Goal: Information Seeking & Learning: Learn about a topic

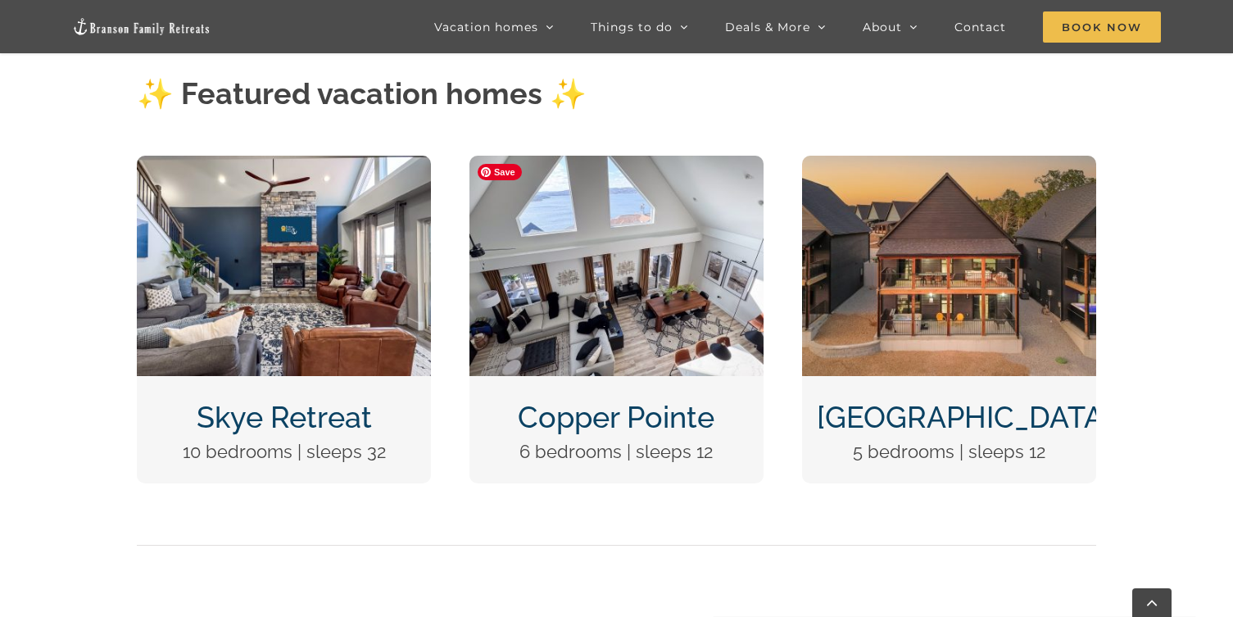
scroll to position [657, 0]
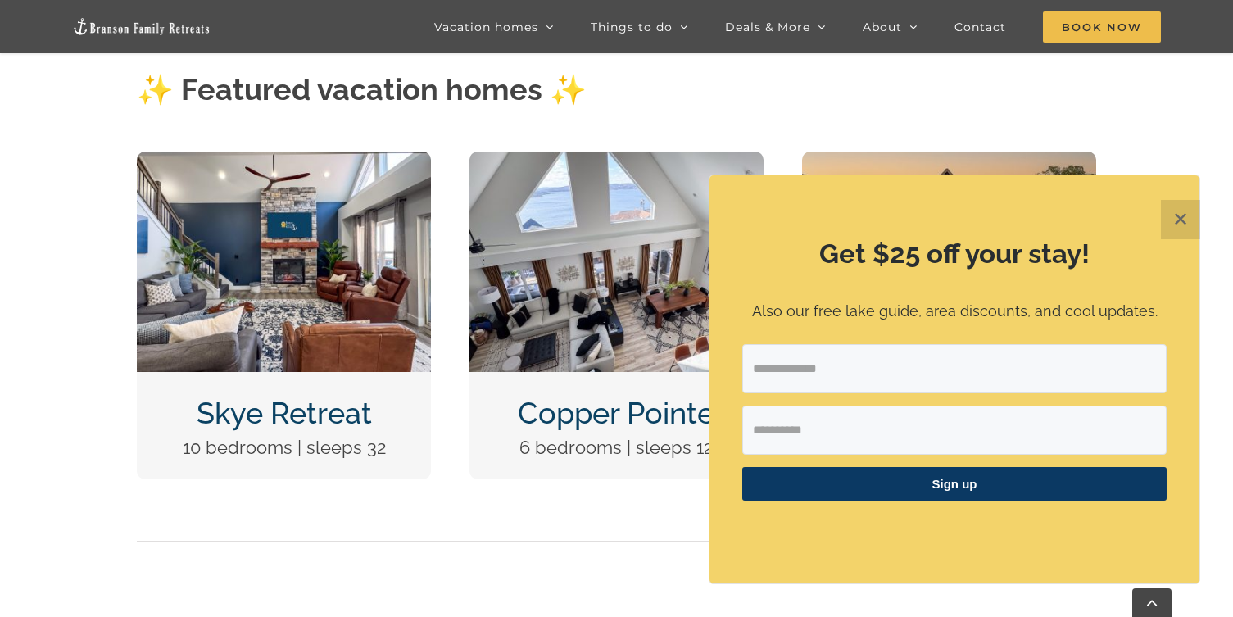
click at [1186, 220] on button "✕" at bounding box center [1179, 219] width 39 height 39
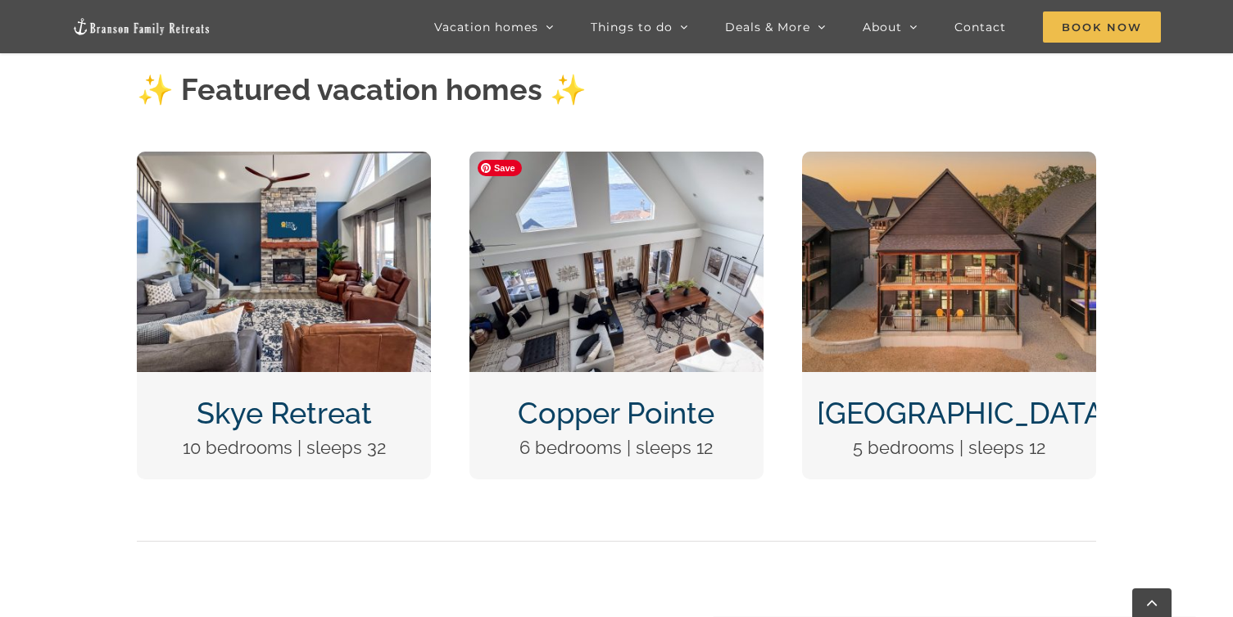
click at [635, 286] on img "Copper Pointe at Table Rock Lake-1051" at bounding box center [616, 262] width 294 height 220
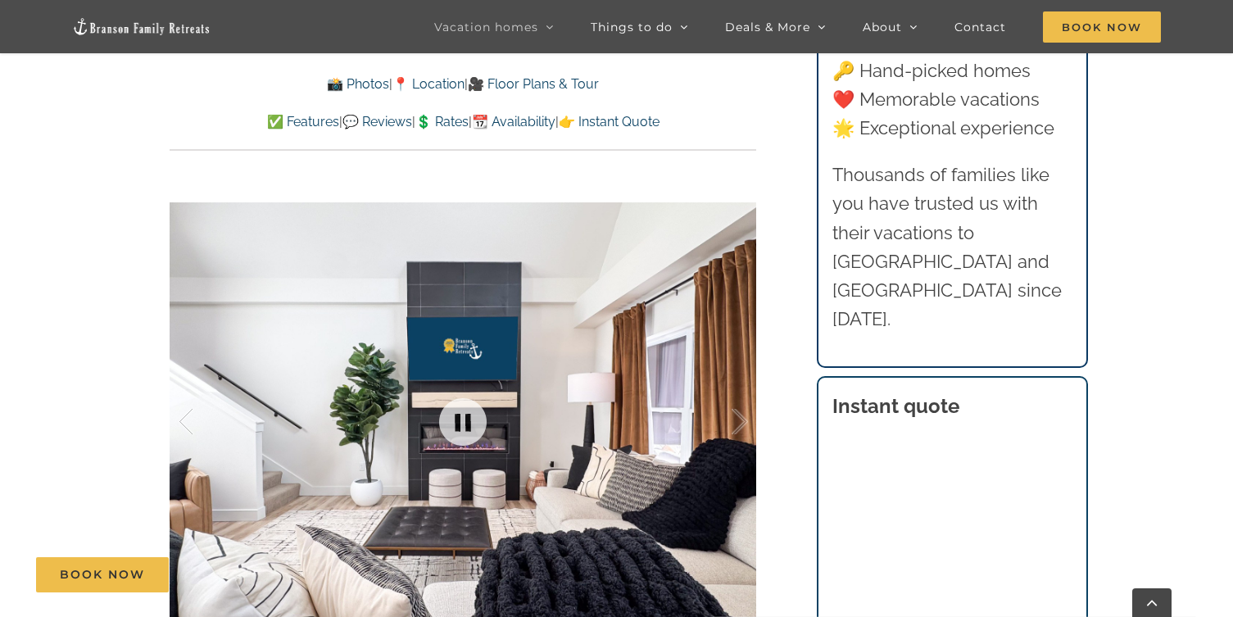
scroll to position [1092, 0]
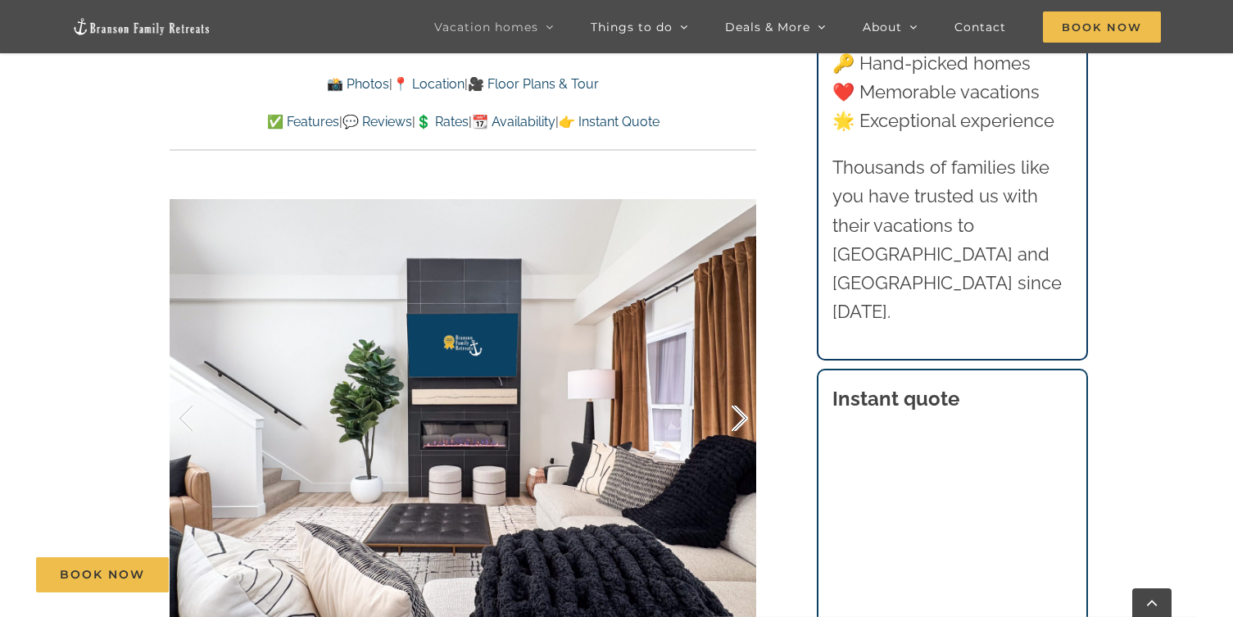
click at [737, 419] on div at bounding box center [722, 419] width 51 height 102
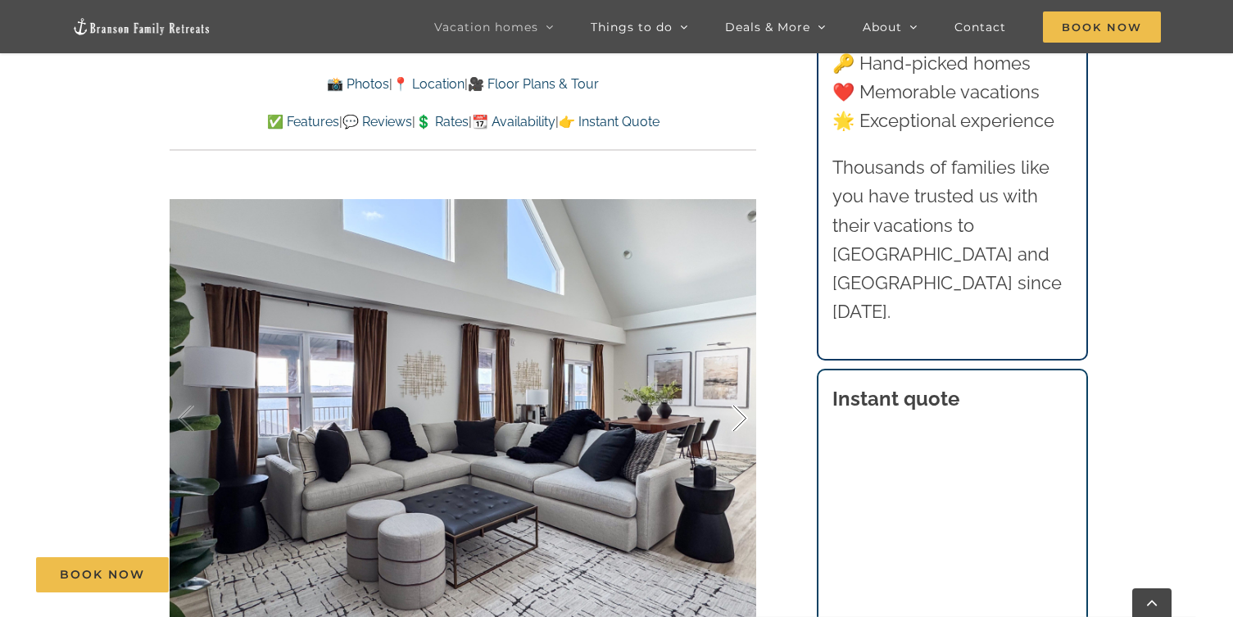
click at [737, 419] on div at bounding box center [722, 419] width 51 height 102
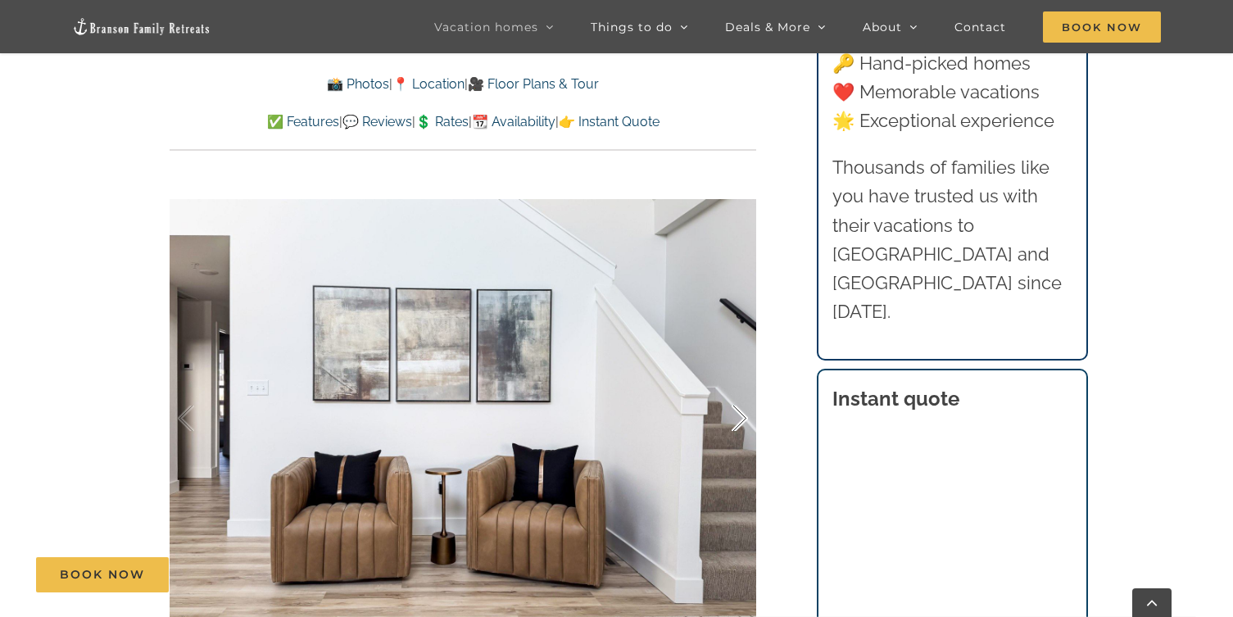
click at [737, 419] on div at bounding box center [722, 419] width 51 height 102
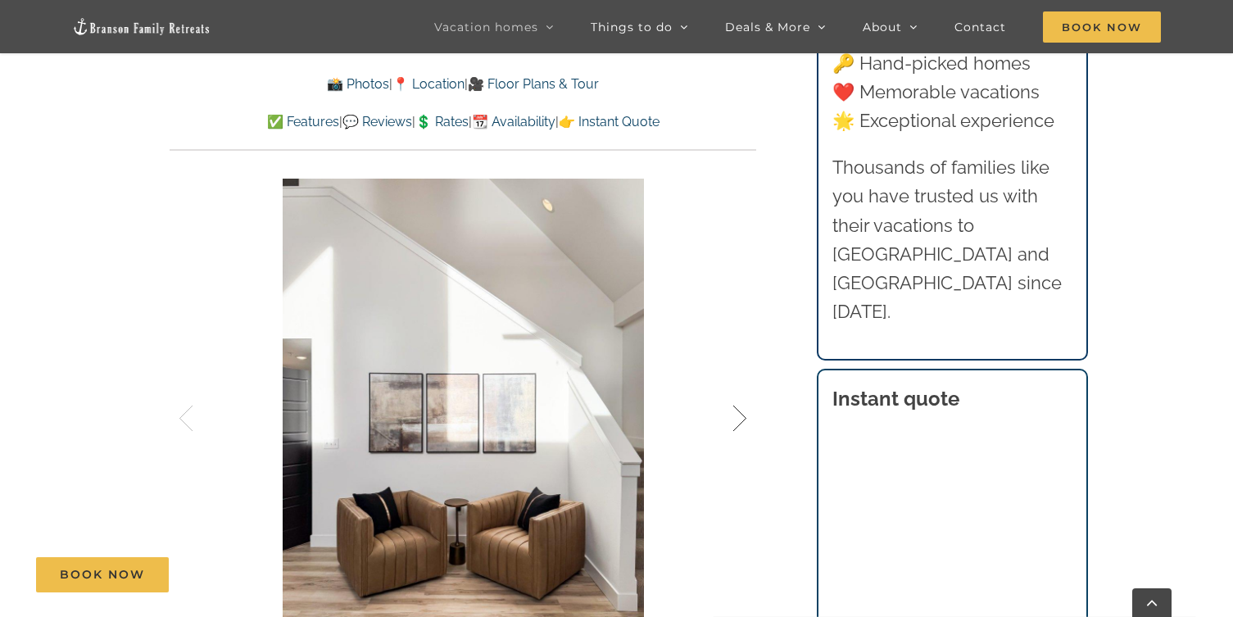
click at [737, 419] on div at bounding box center [722, 419] width 51 height 102
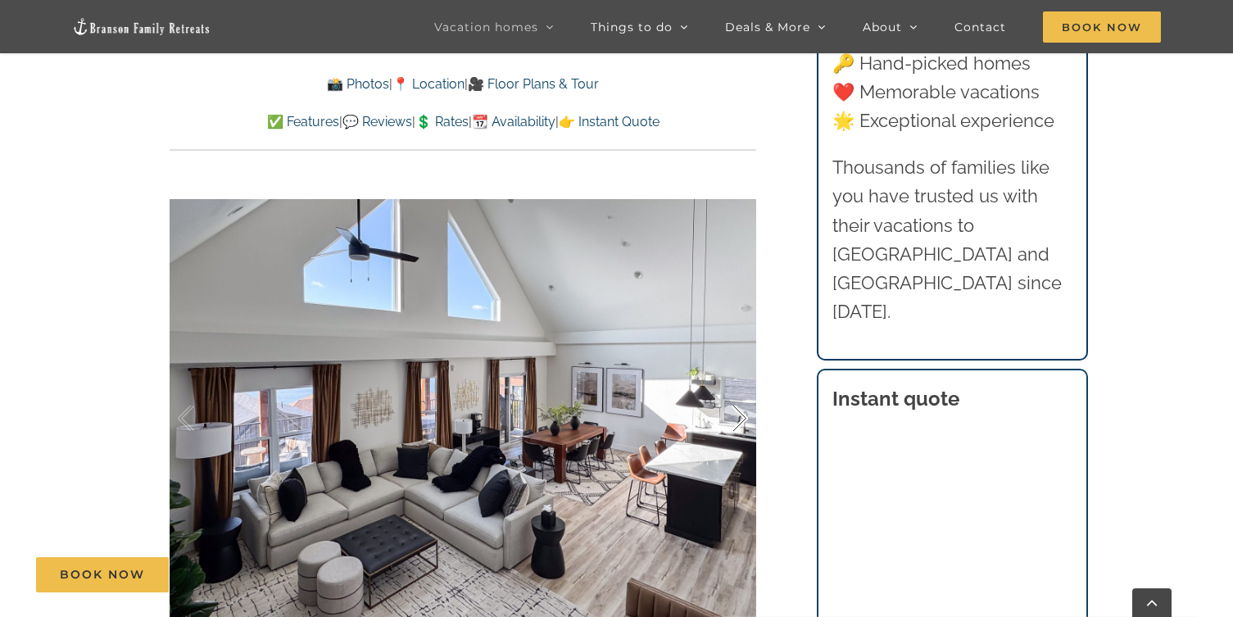
click at [737, 419] on div at bounding box center [722, 419] width 51 height 102
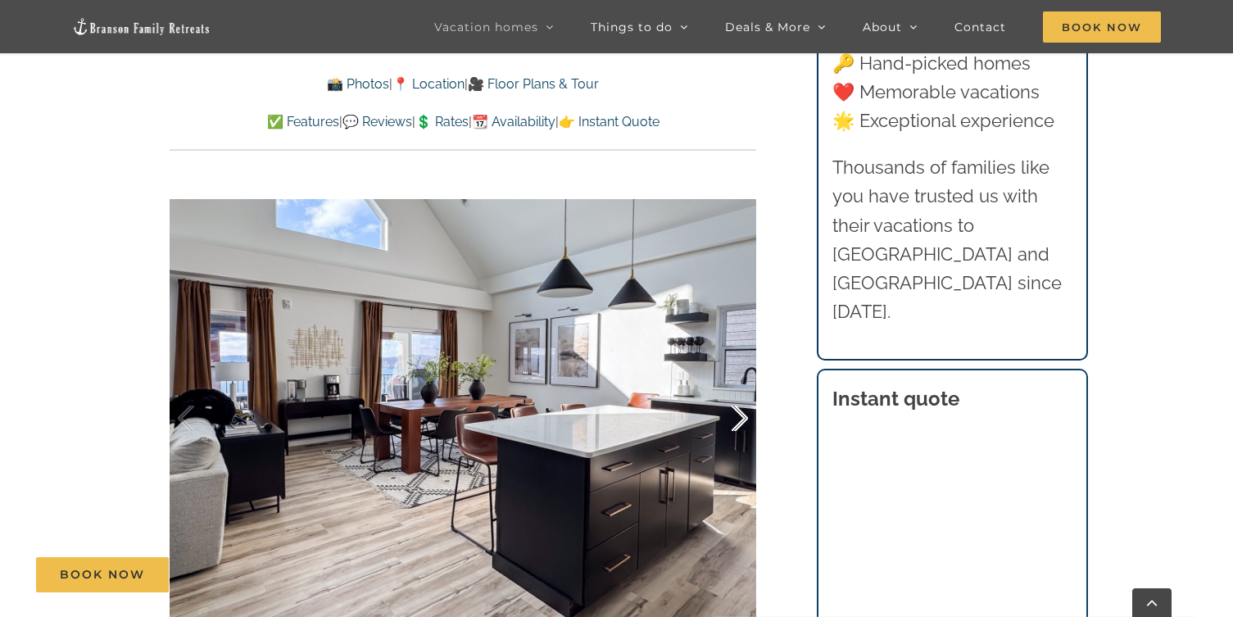
click at [737, 419] on div at bounding box center [722, 419] width 51 height 102
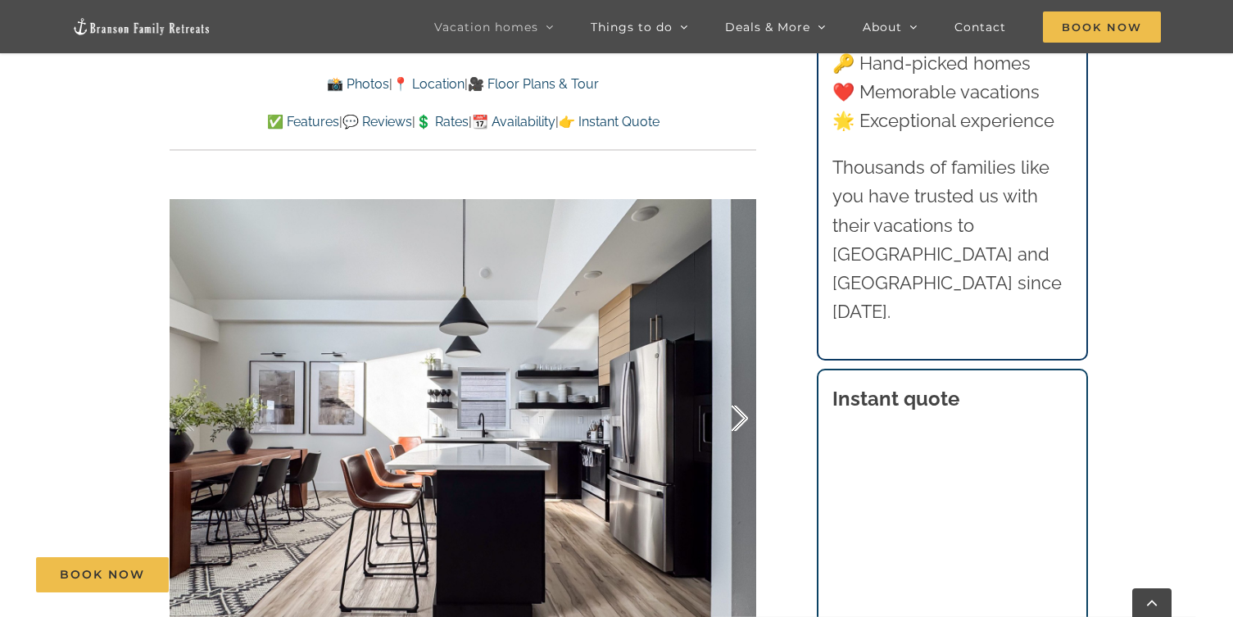
click at [737, 419] on div at bounding box center [722, 419] width 51 height 102
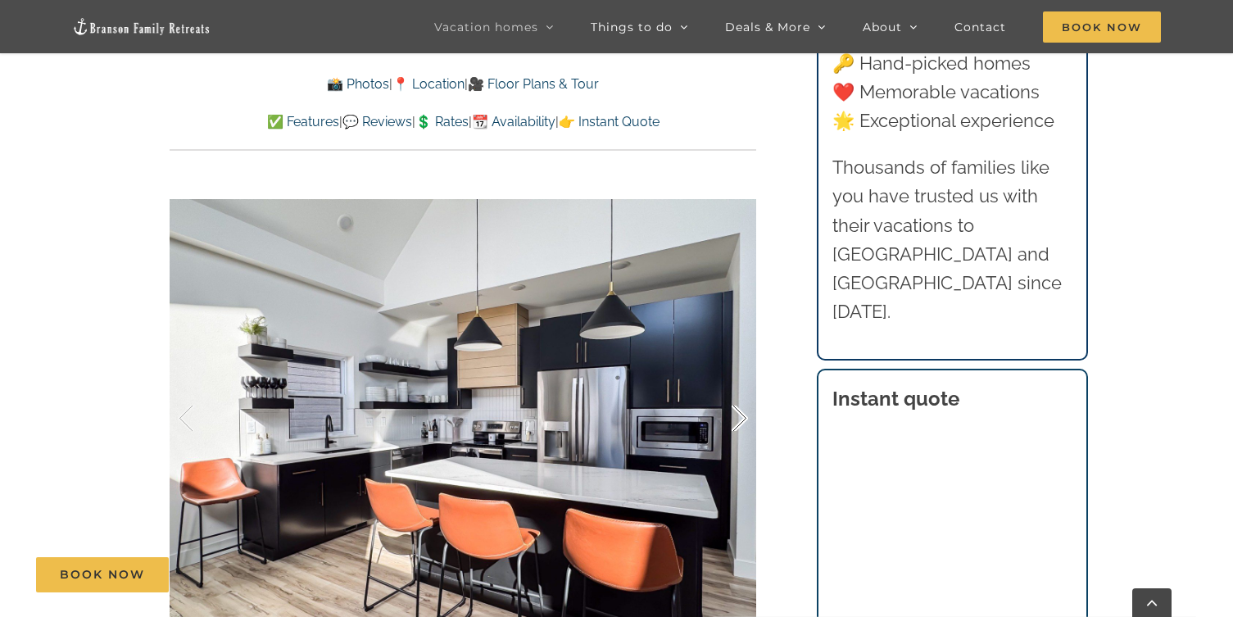
click at [737, 419] on div at bounding box center [722, 419] width 51 height 102
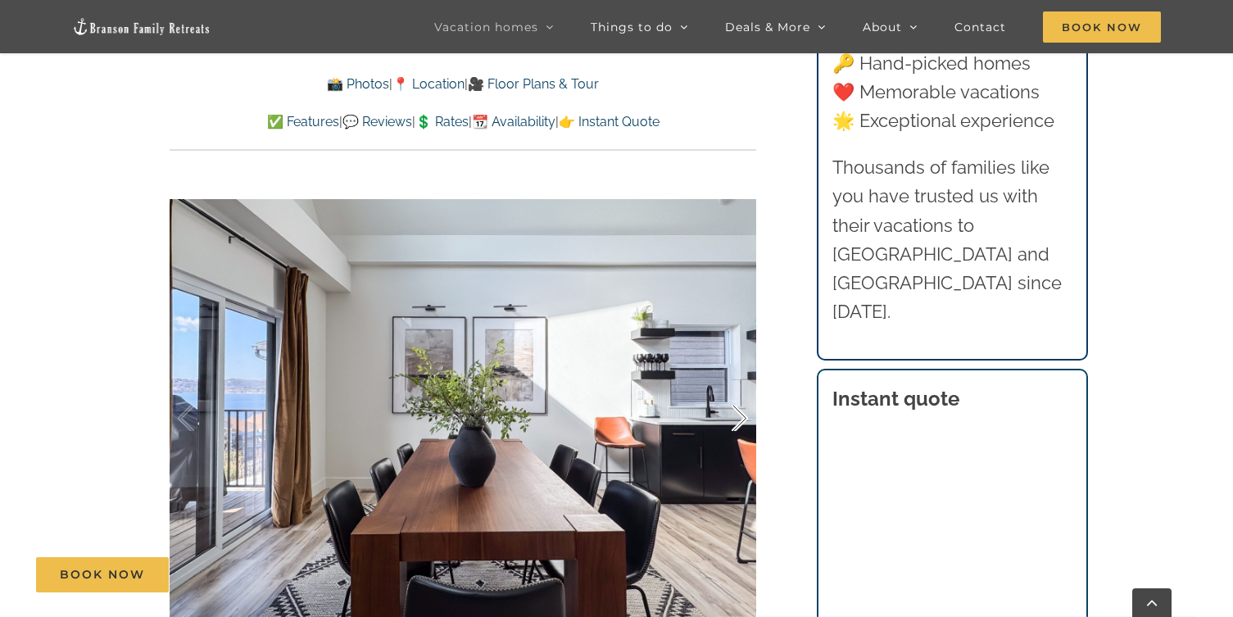
click at [737, 419] on div at bounding box center [722, 419] width 51 height 102
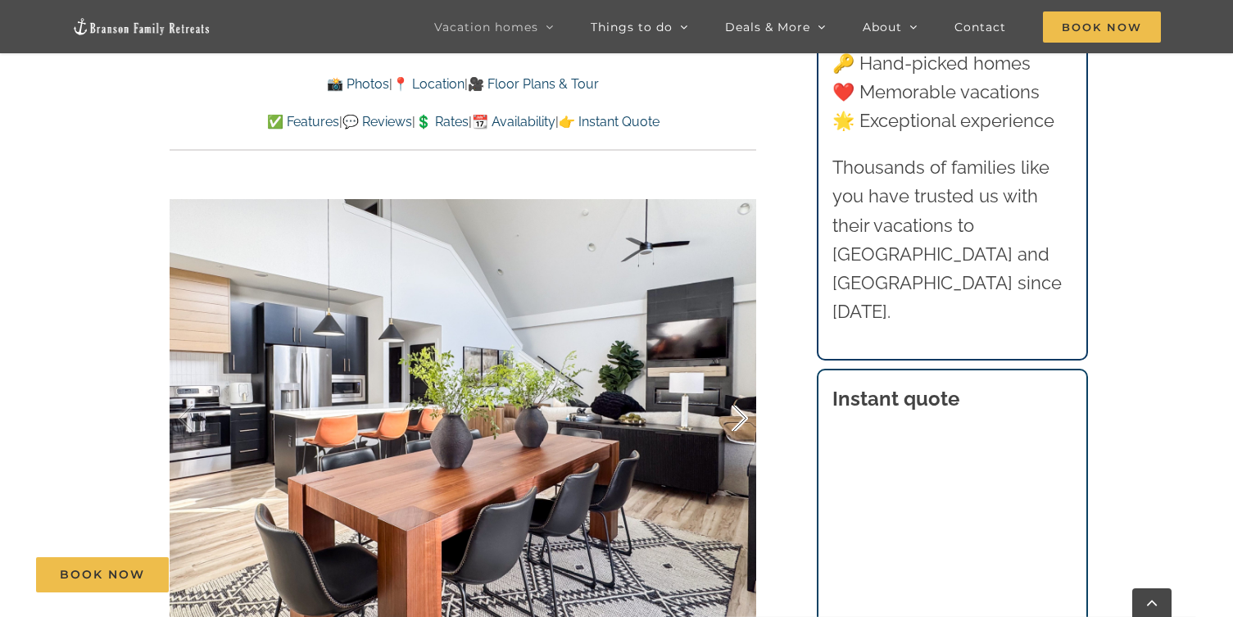
click at [737, 419] on div at bounding box center [722, 419] width 51 height 102
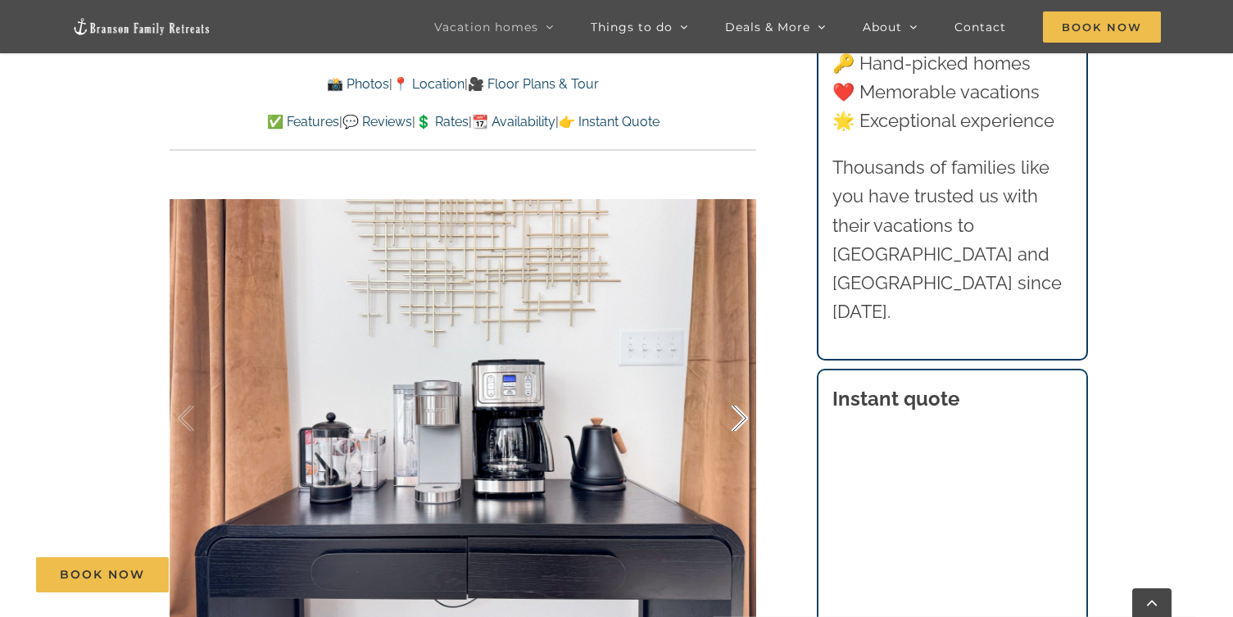
click at [737, 419] on div at bounding box center [722, 419] width 51 height 102
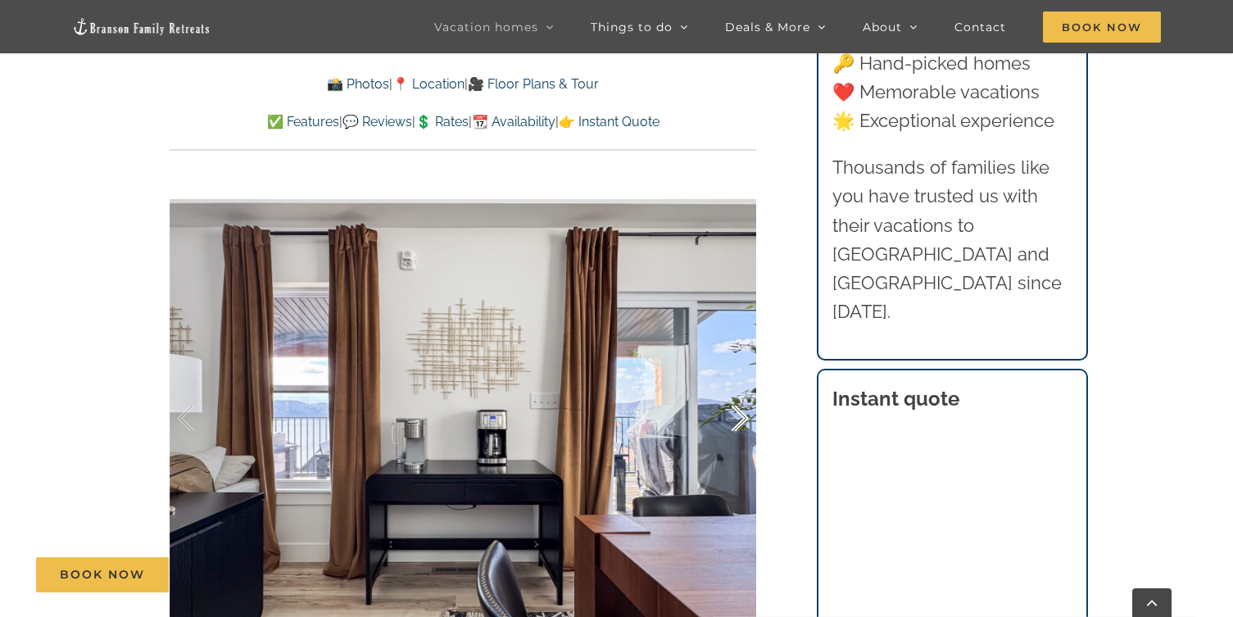
click at [737, 419] on div at bounding box center [722, 419] width 51 height 102
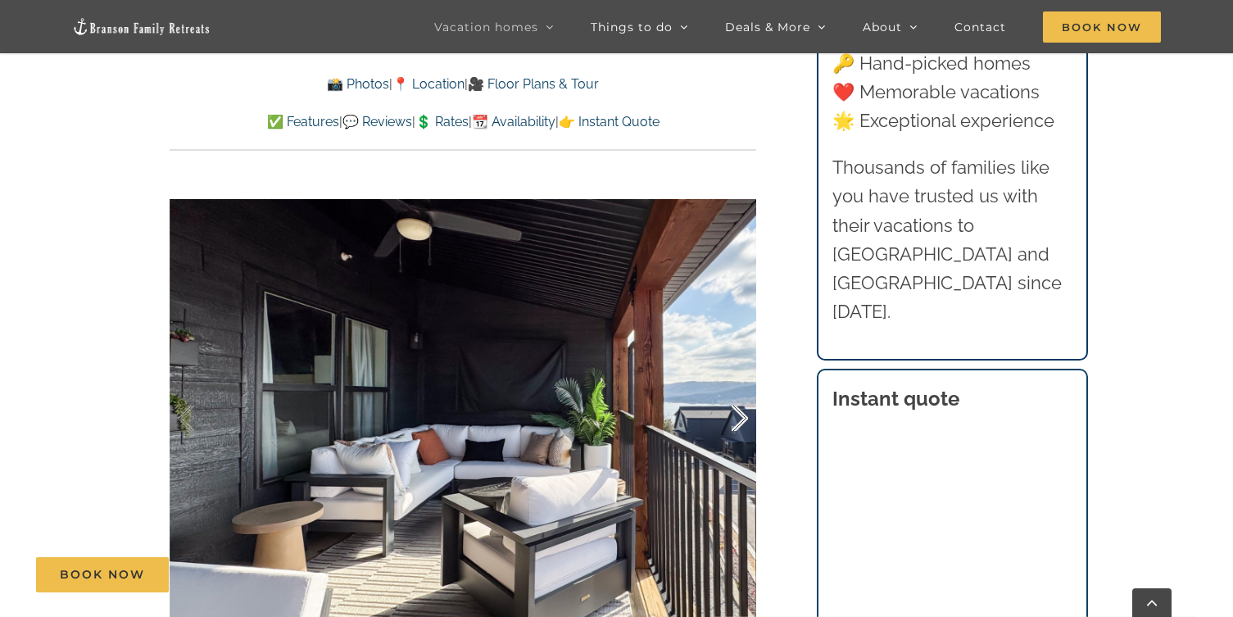
click at [737, 419] on div at bounding box center [722, 419] width 51 height 102
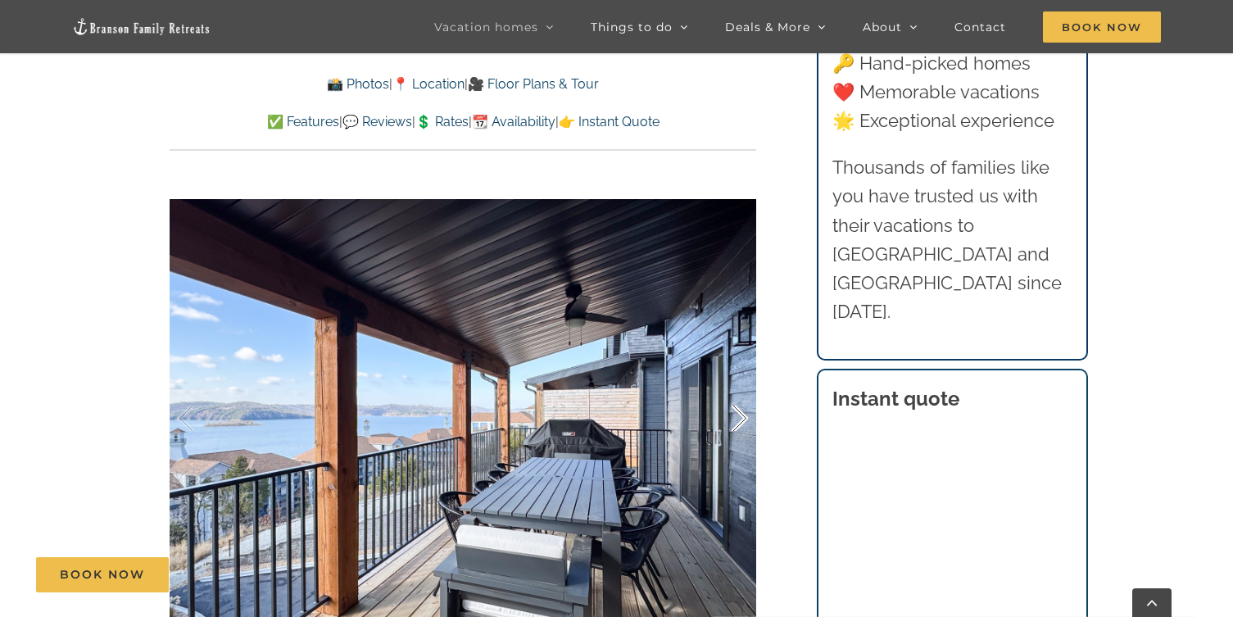
click at [737, 419] on div at bounding box center [722, 419] width 51 height 102
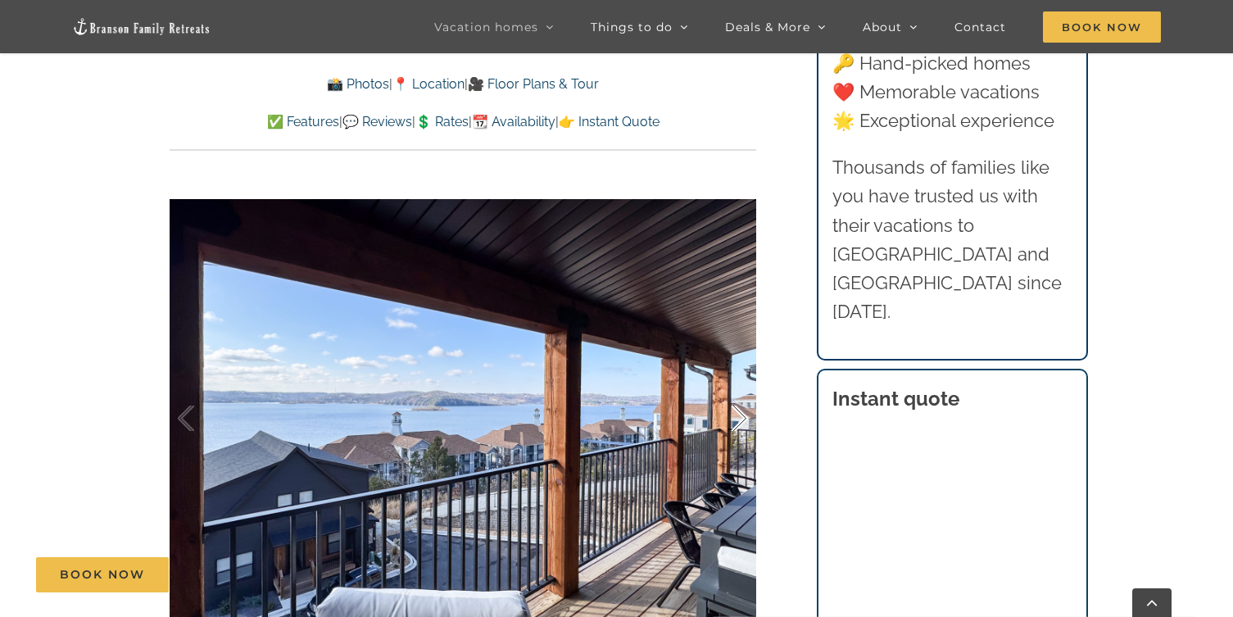
click at [737, 419] on div at bounding box center [722, 419] width 51 height 102
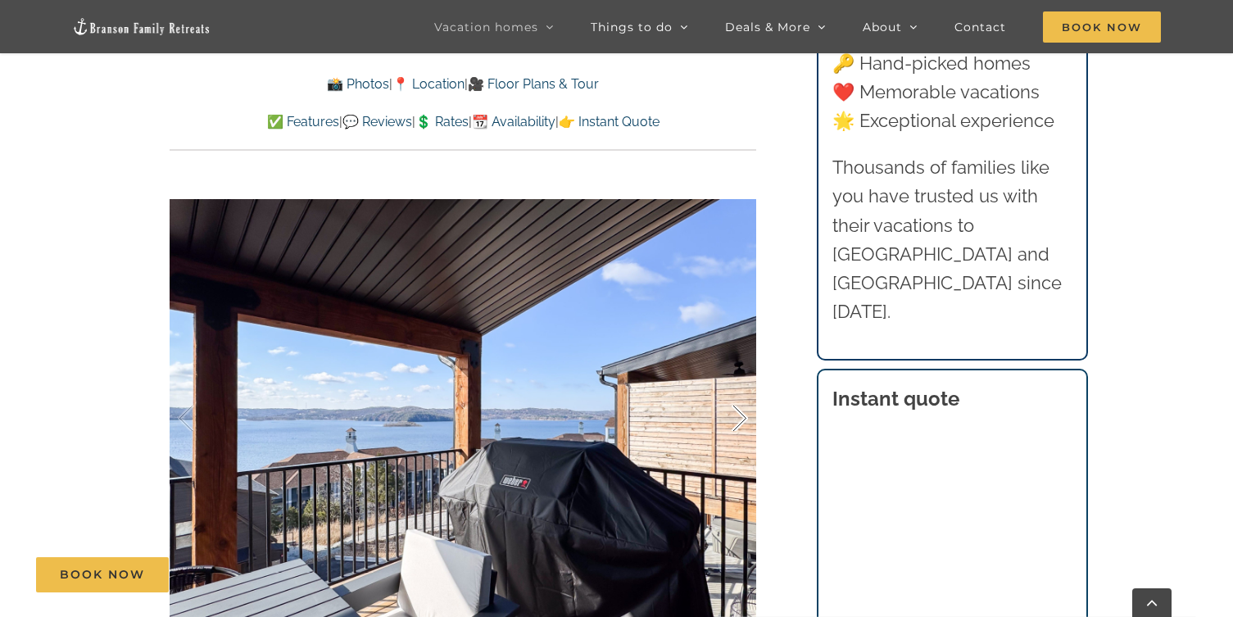
click at [737, 419] on div at bounding box center [722, 419] width 51 height 102
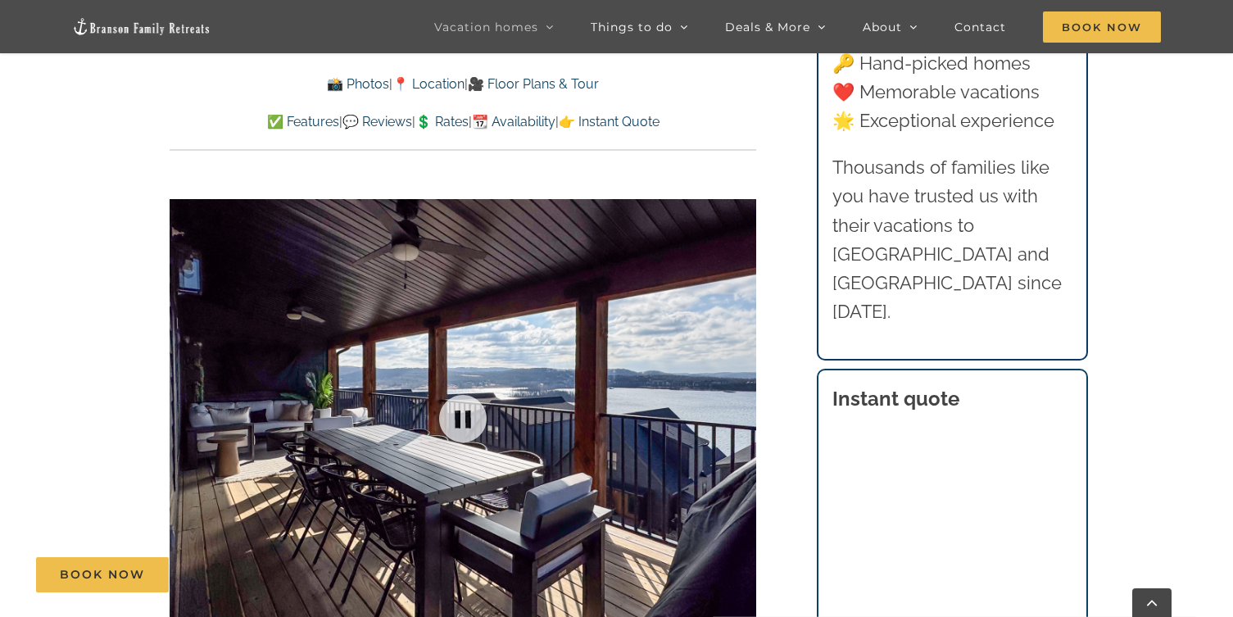
click at [737, 419] on div "17 / 50" at bounding box center [463, 419] width 586 height 482
click at [737, 419] on div at bounding box center [722, 419] width 51 height 102
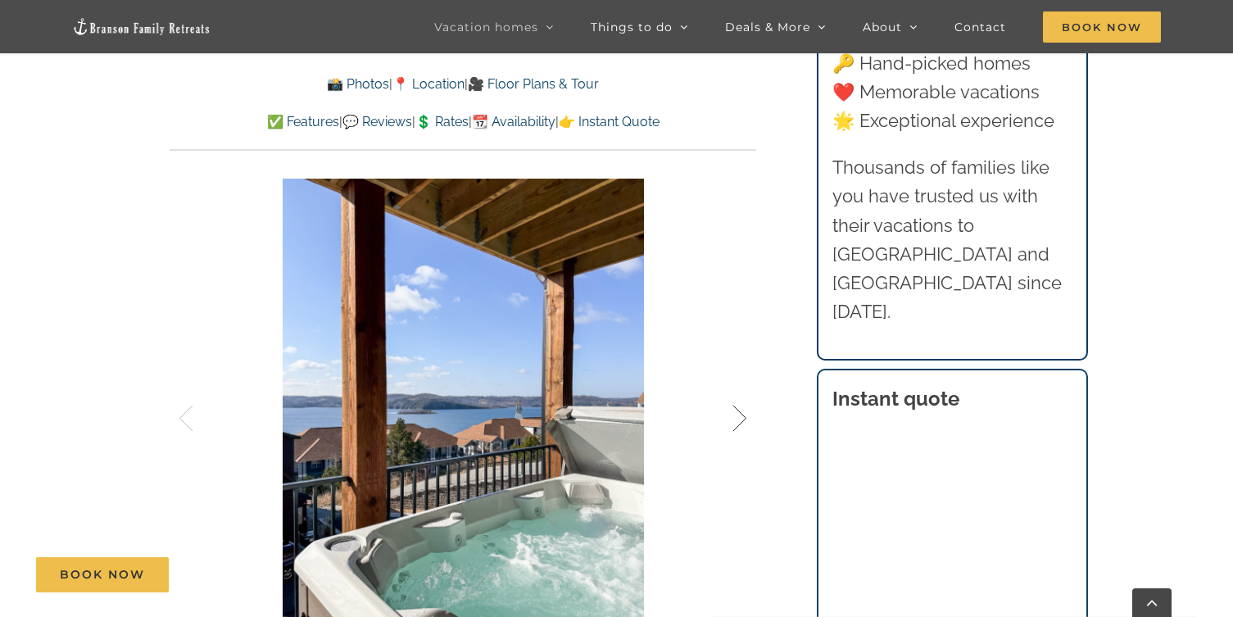
click at [737, 419] on div at bounding box center [722, 419] width 51 height 102
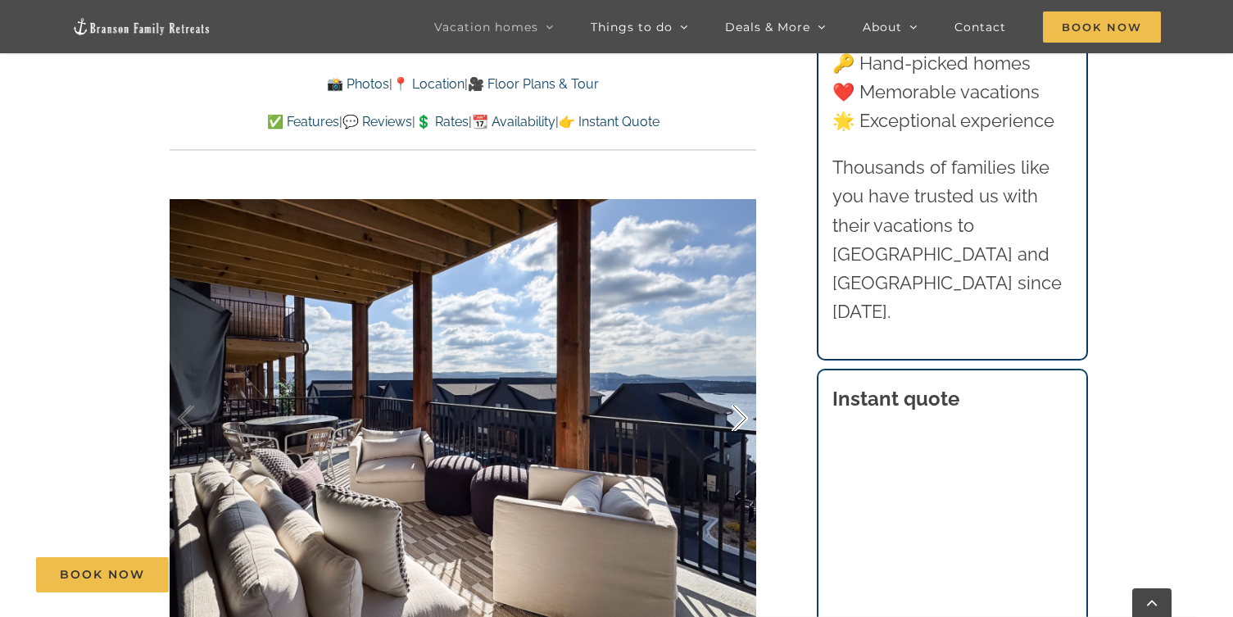
click at [737, 419] on div at bounding box center [722, 419] width 51 height 102
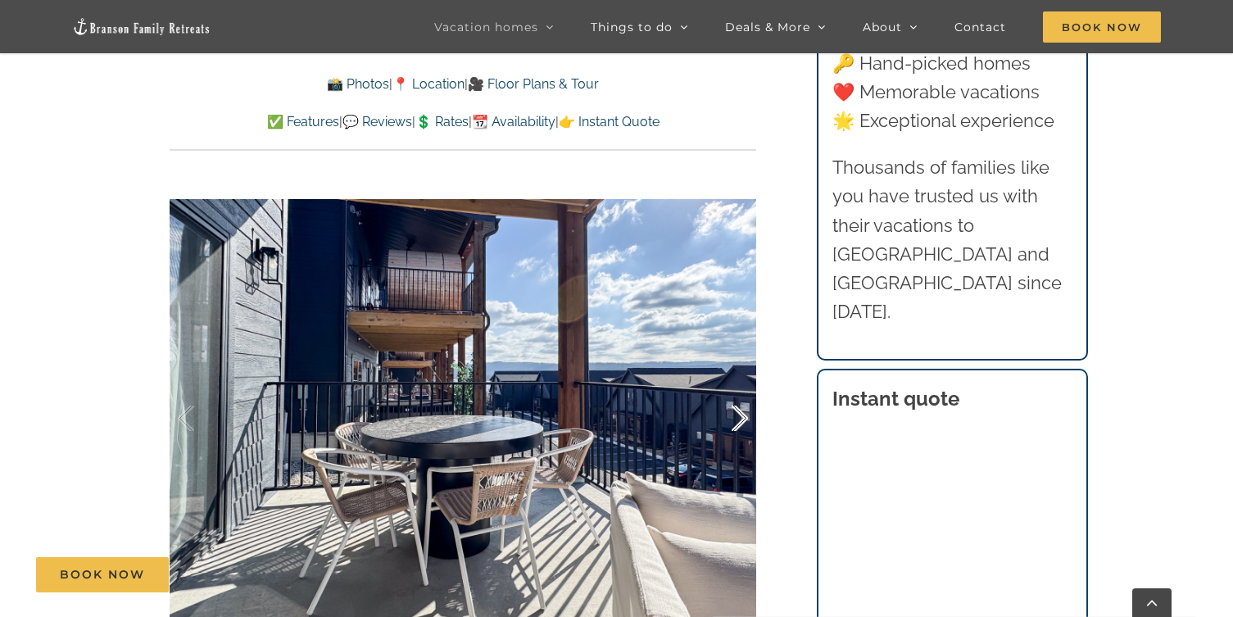
click at [737, 419] on div at bounding box center [722, 419] width 51 height 102
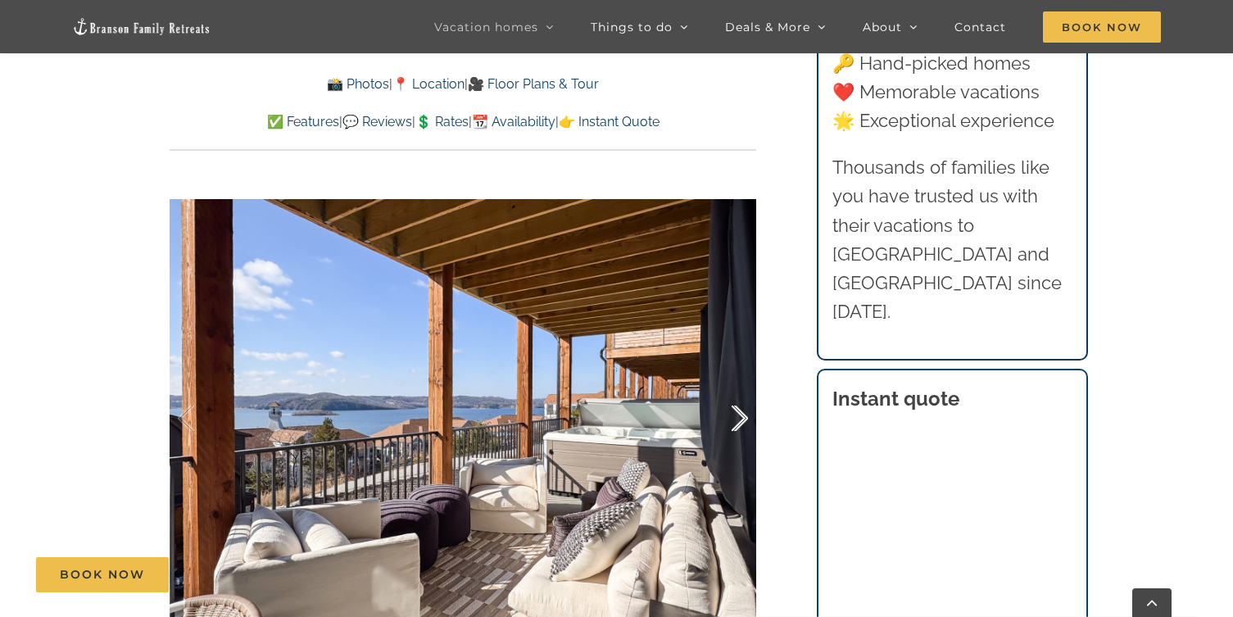
click at [737, 419] on div at bounding box center [722, 419] width 51 height 102
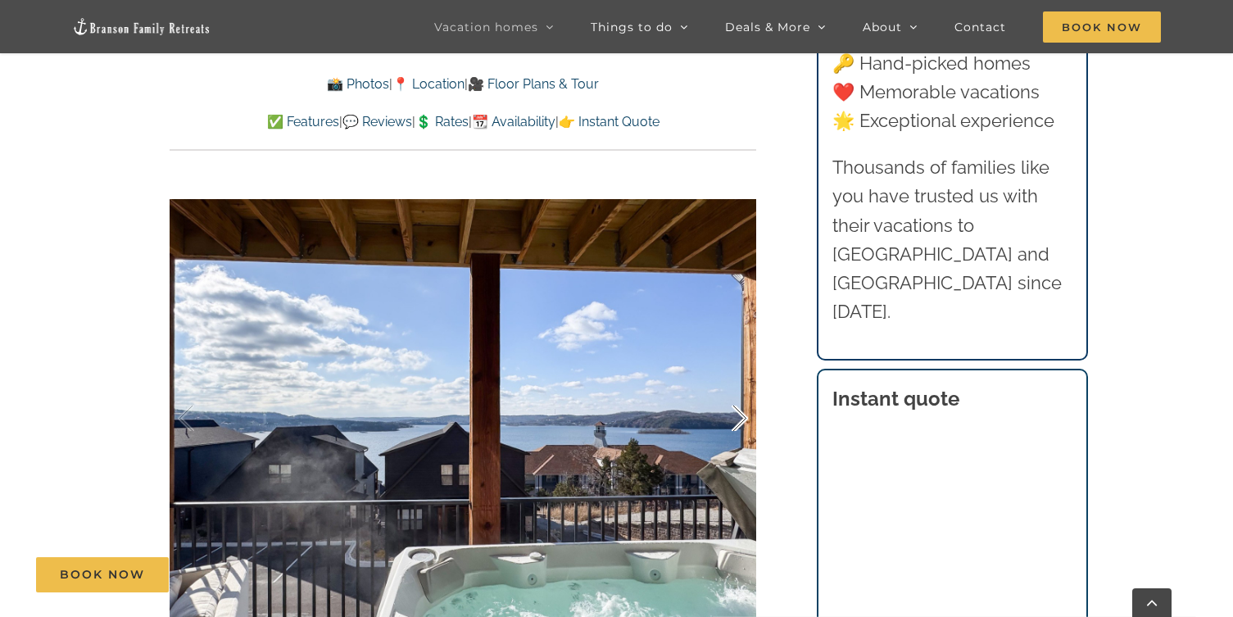
click at [737, 419] on div at bounding box center [722, 419] width 51 height 102
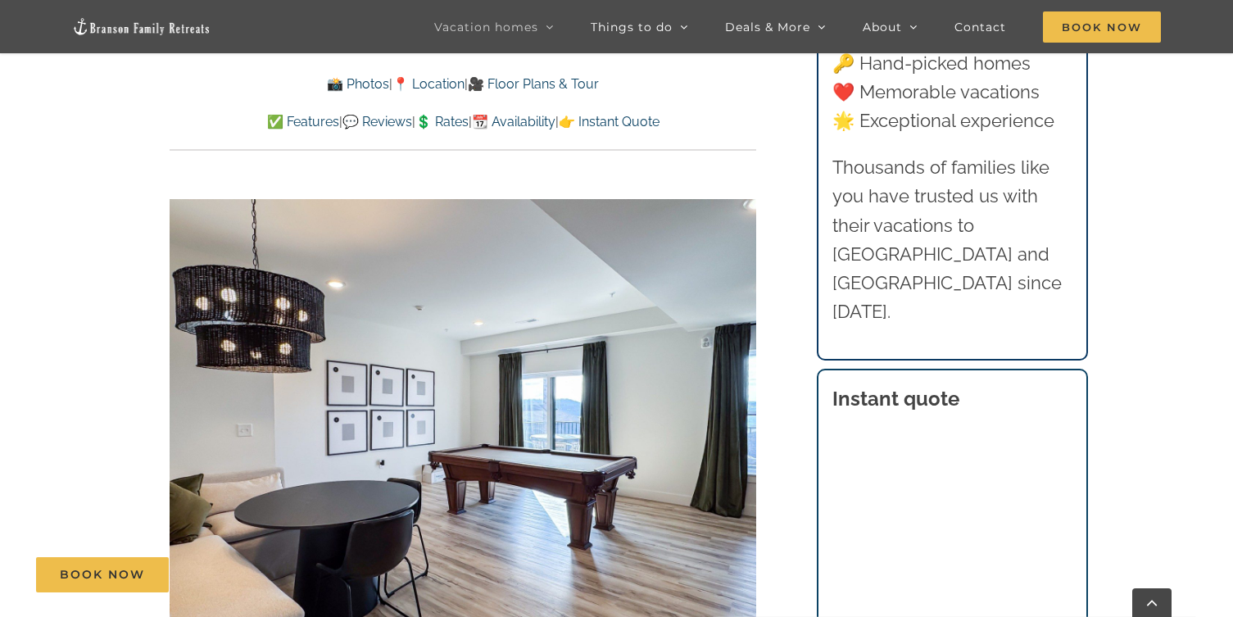
click at [133, 38] on link at bounding box center [141, 31] width 139 height 29
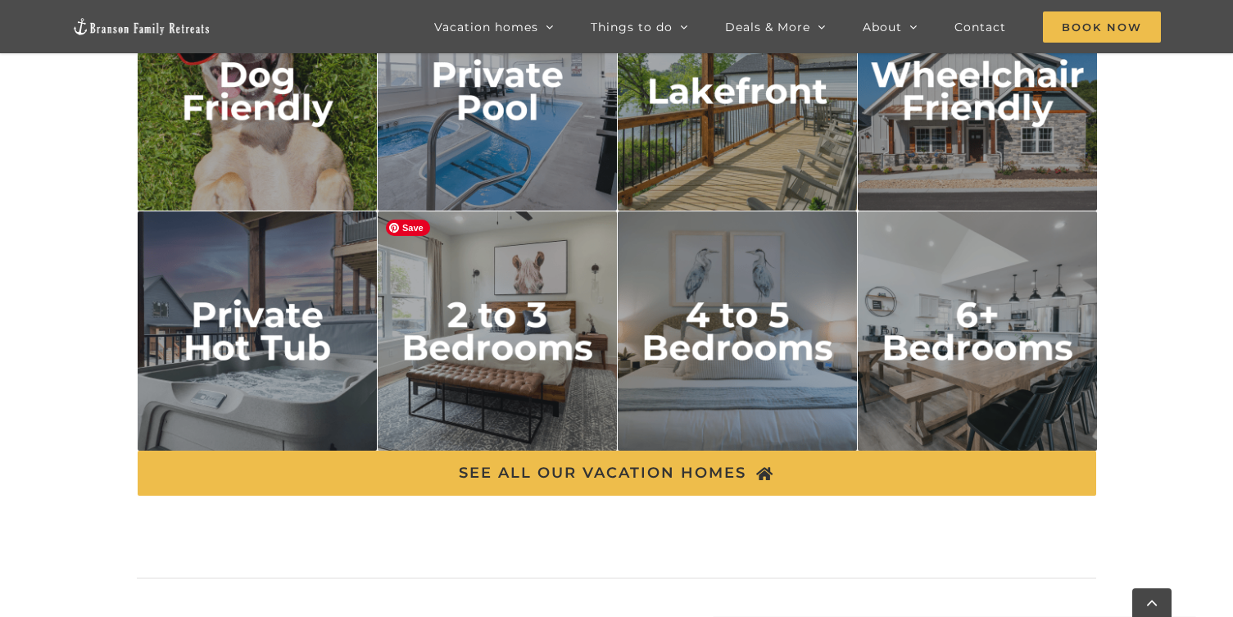
scroll to position [2756, 0]
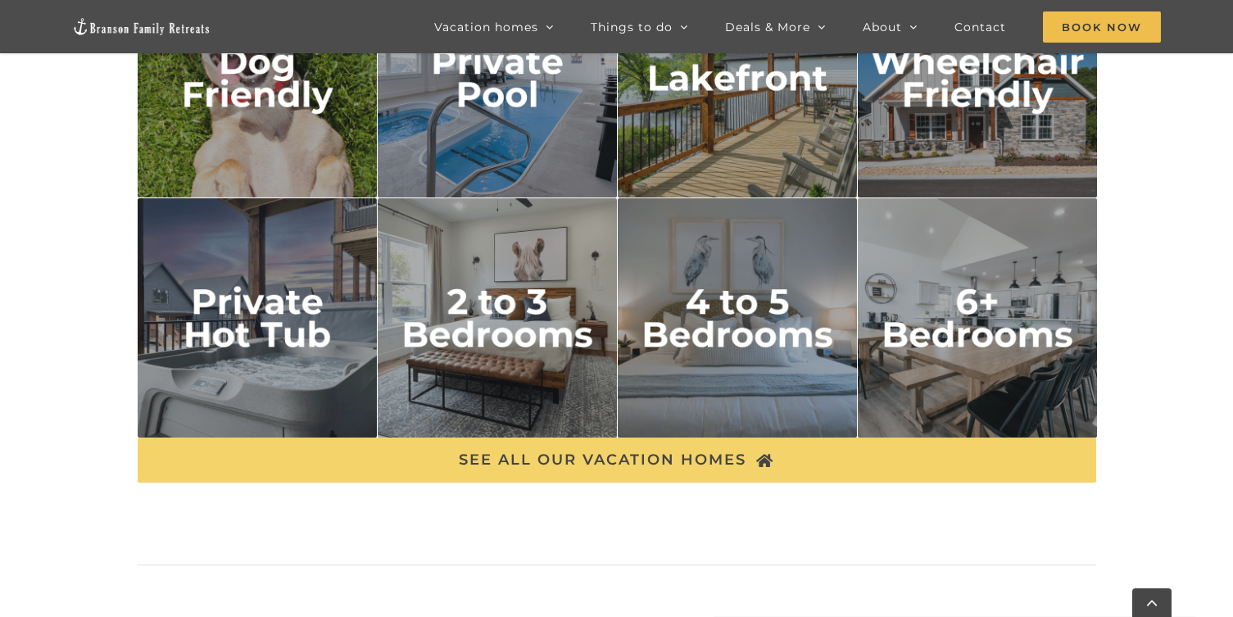
click at [695, 456] on span "SEE ALL OUR VACATION HOMES" at bounding box center [602, 459] width 287 height 17
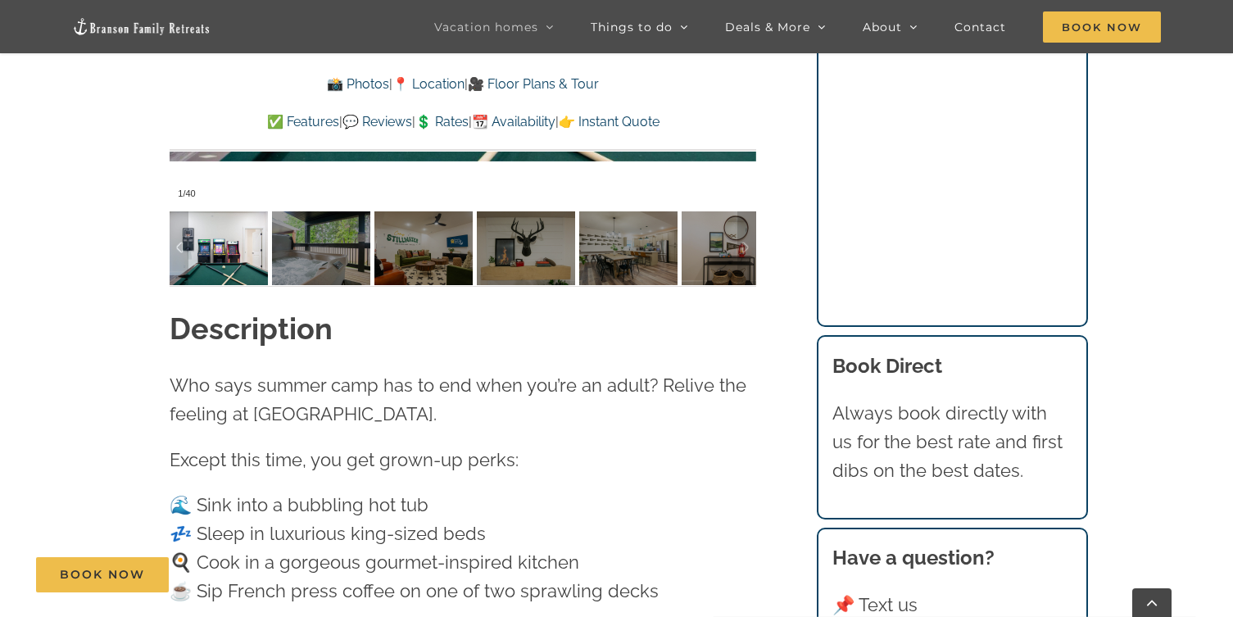
scroll to position [1609, 0]
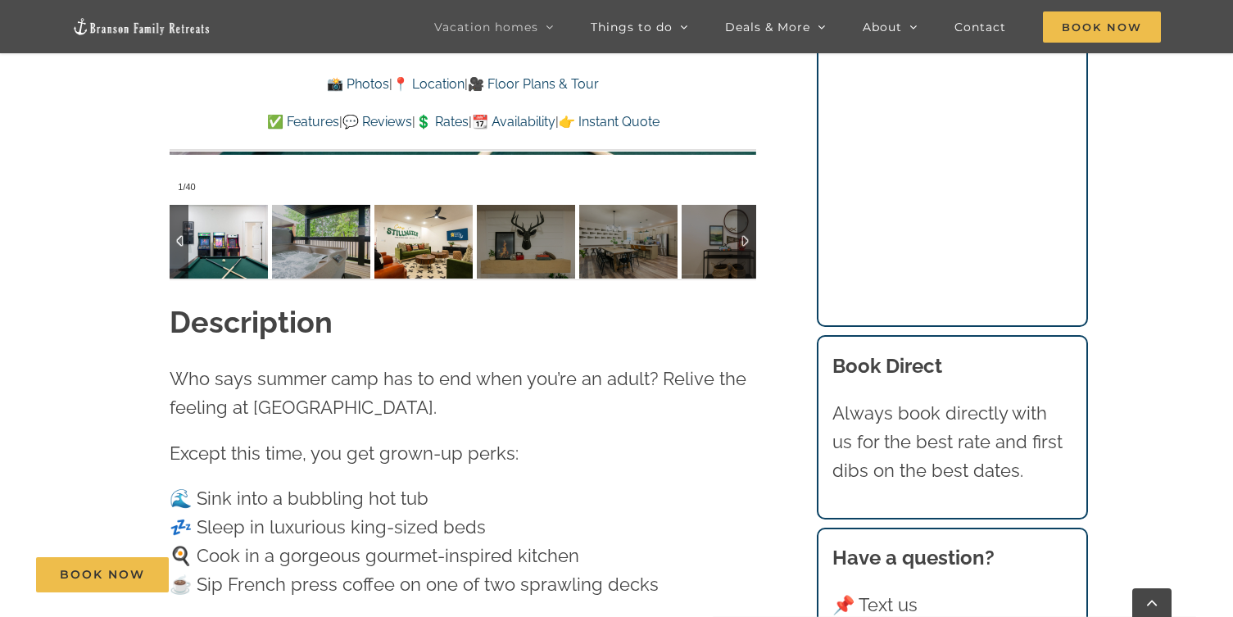
click at [414, 239] on img at bounding box center [423, 242] width 98 height 74
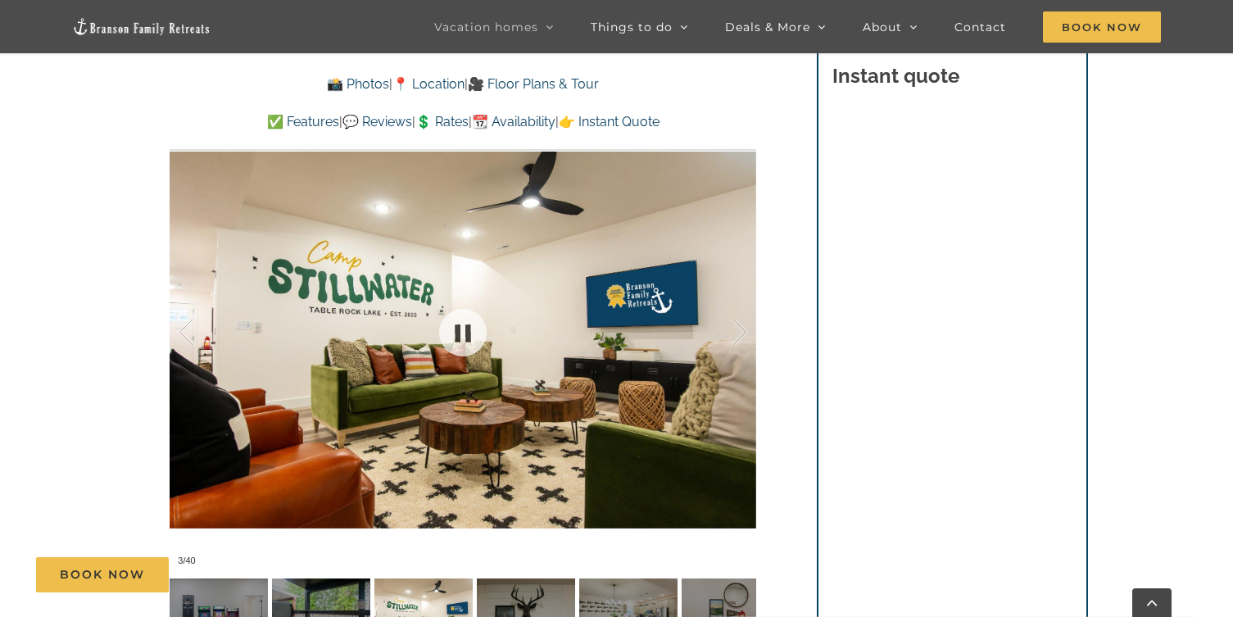
scroll to position [1220, 0]
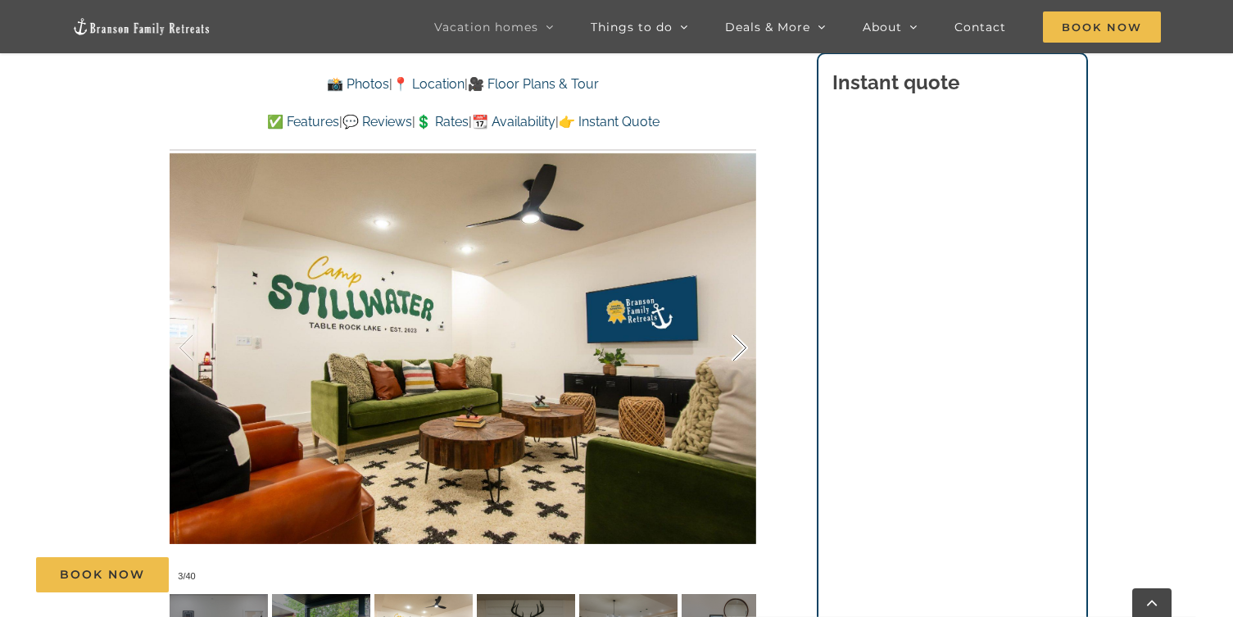
click at [729, 352] on div at bounding box center [722, 348] width 51 height 102
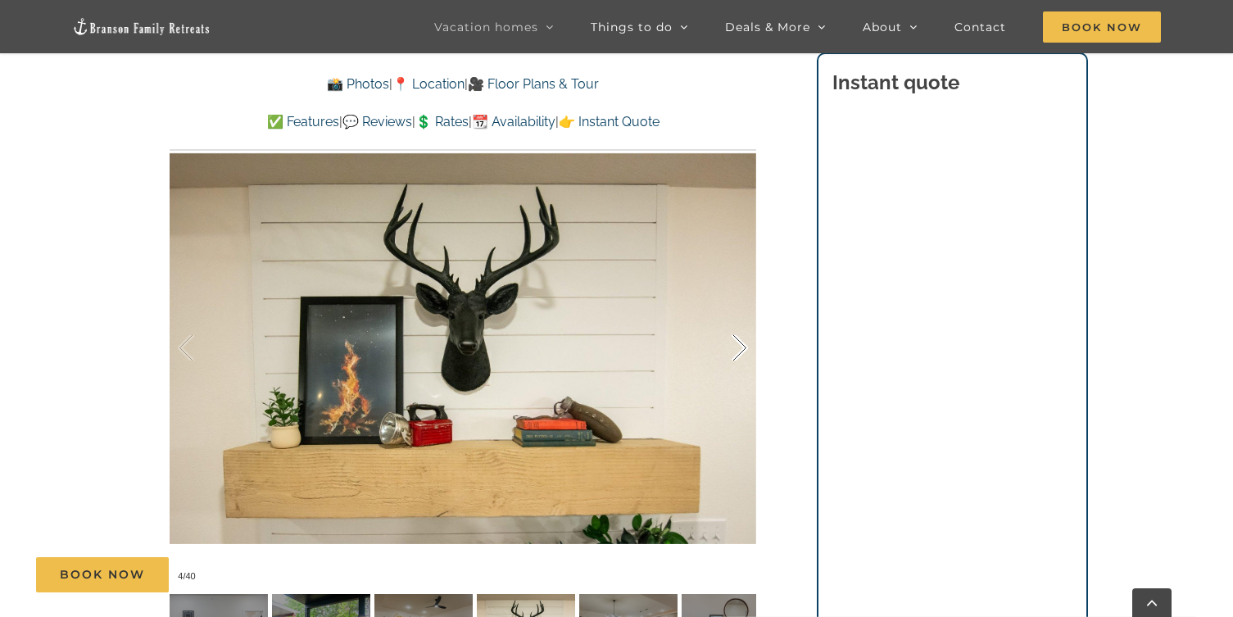
click at [734, 348] on div at bounding box center [722, 348] width 51 height 102
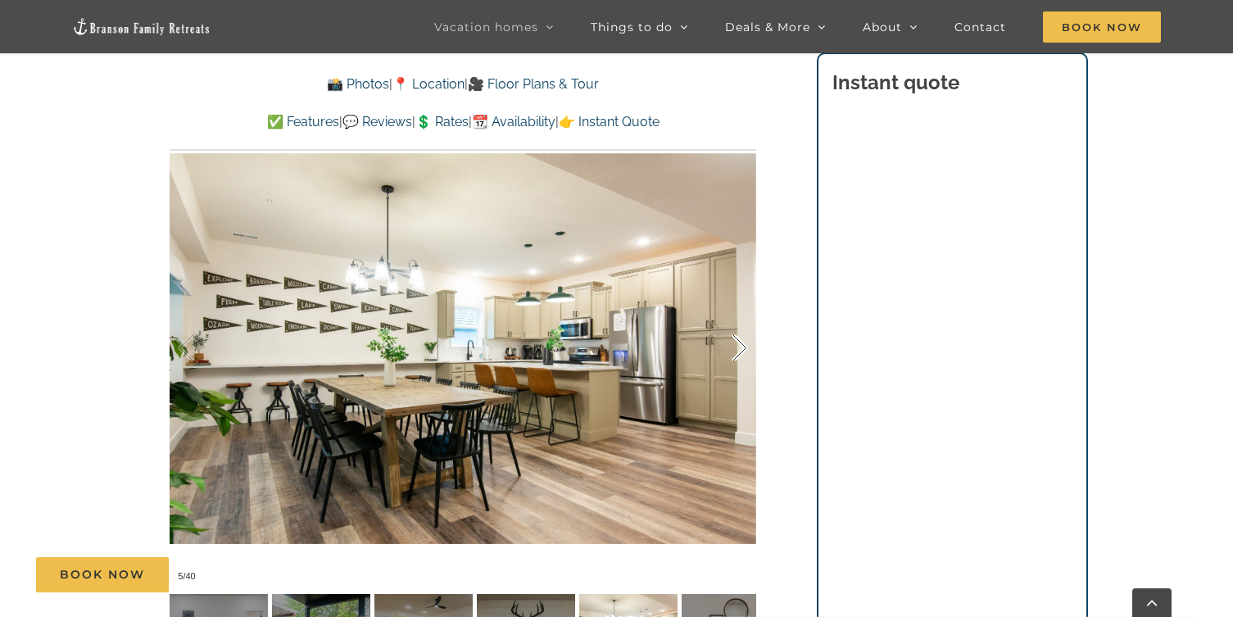
click at [734, 348] on div at bounding box center [722, 348] width 51 height 102
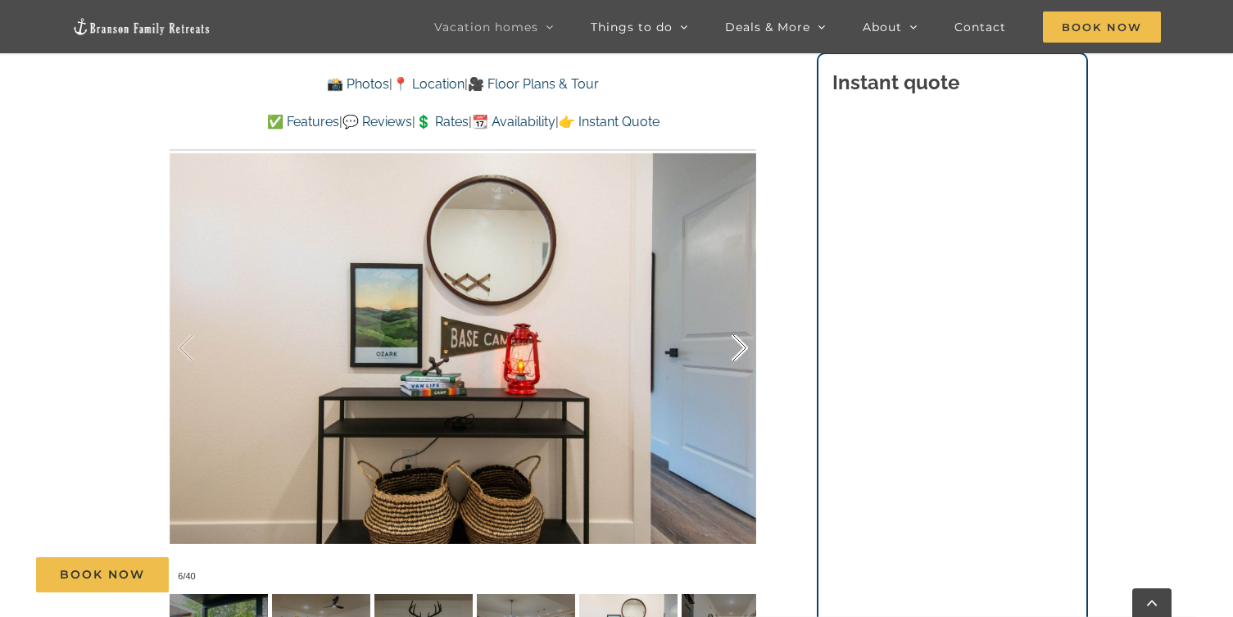
click at [734, 348] on div at bounding box center [722, 348] width 51 height 102
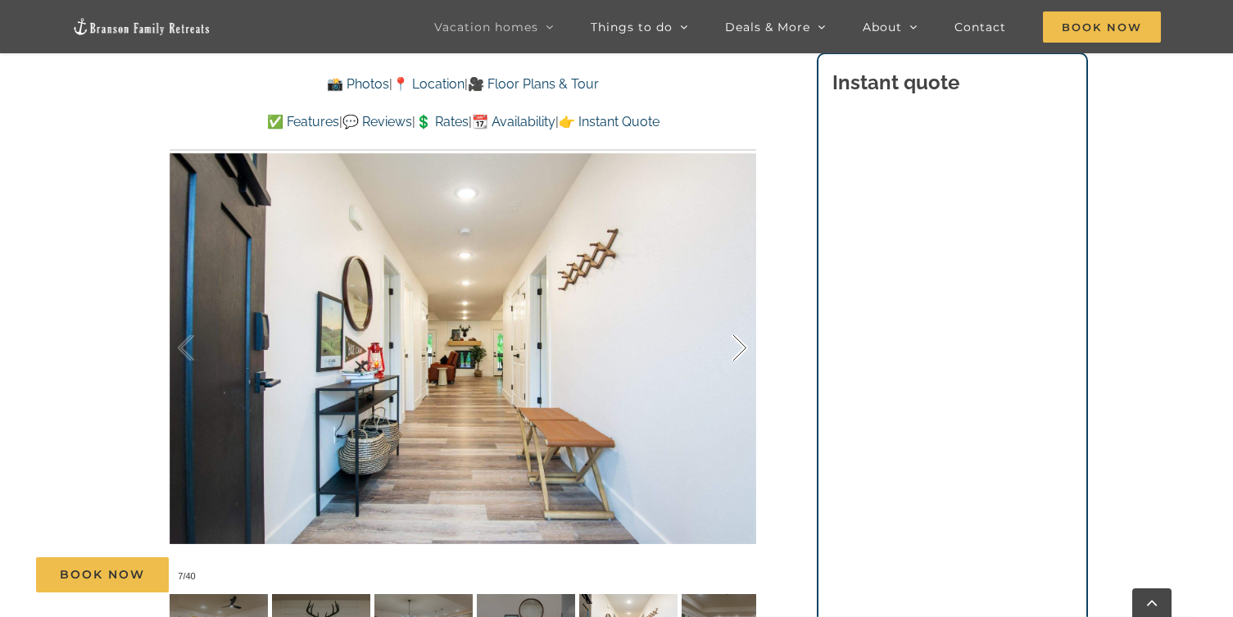
click at [734, 348] on div at bounding box center [722, 348] width 51 height 102
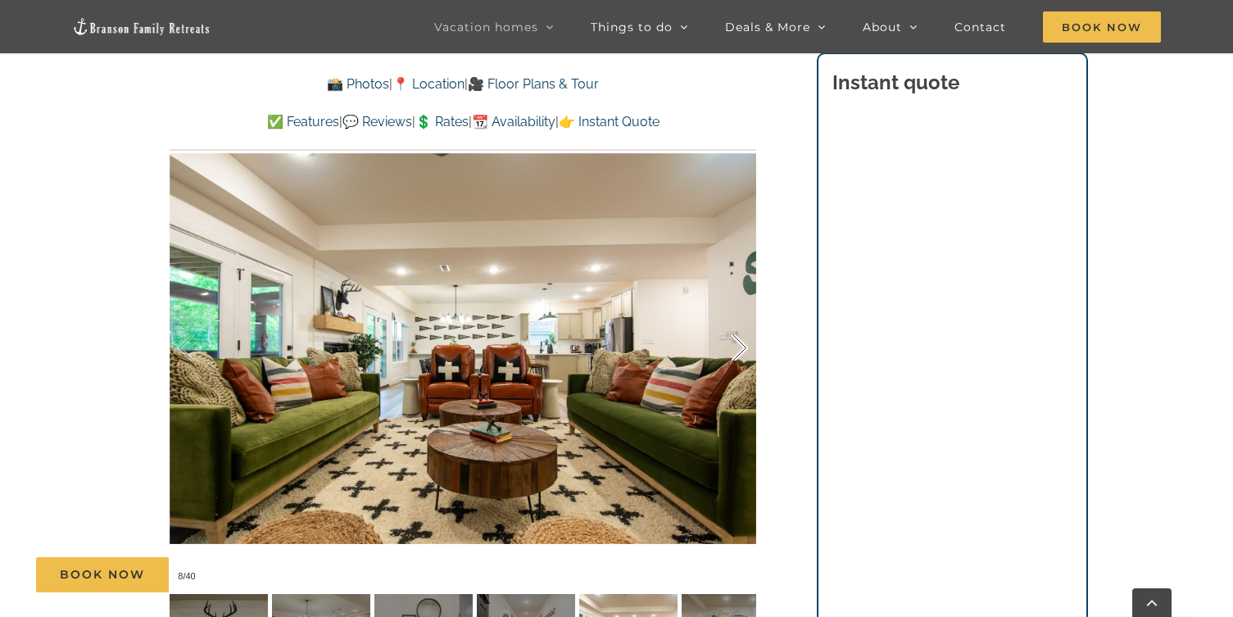
click at [734, 348] on div at bounding box center [722, 348] width 51 height 102
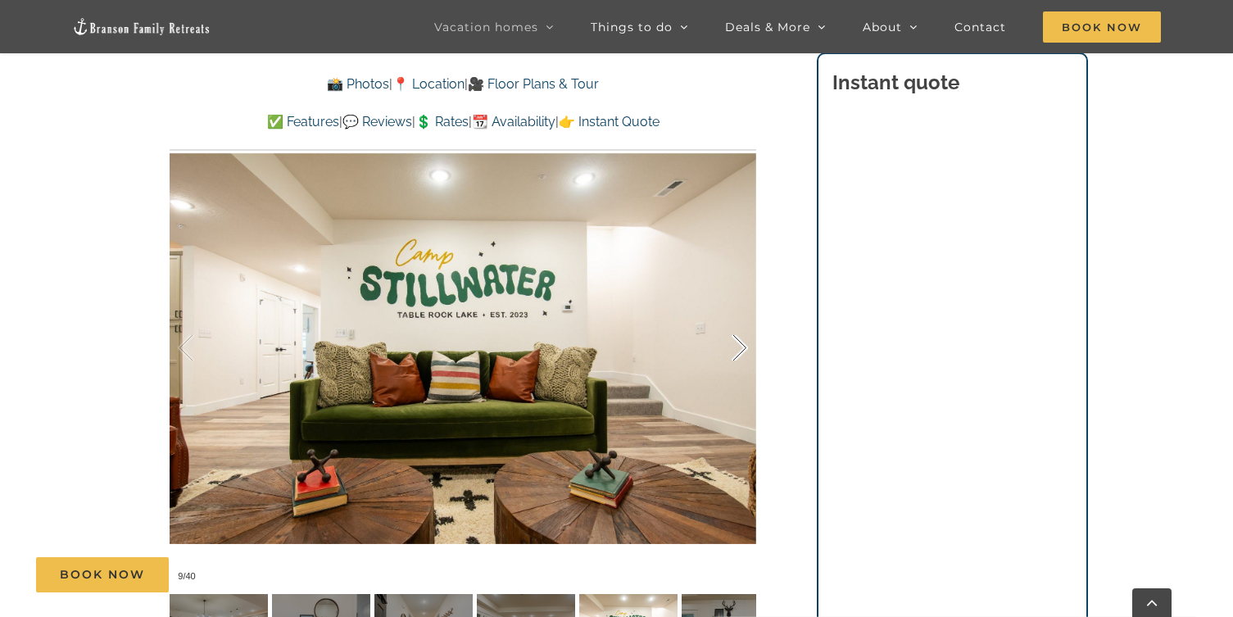
click at [734, 348] on div at bounding box center [722, 348] width 51 height 102
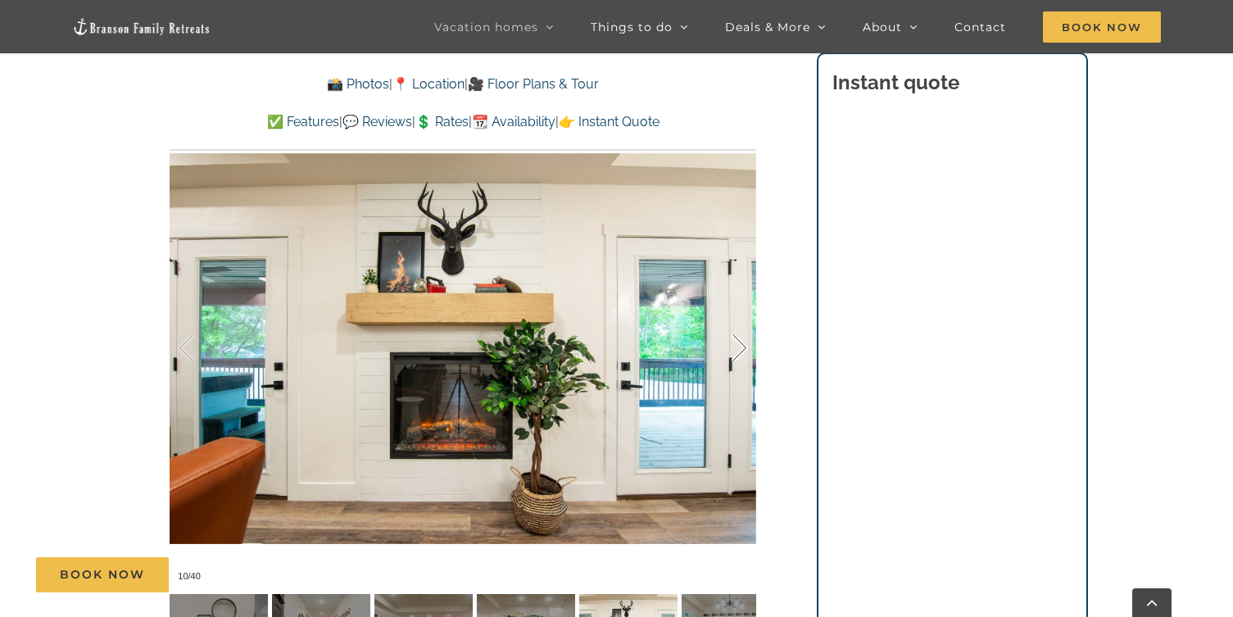
click at [734, 348] on div at bounding box center [722, 348] width 51 height 102
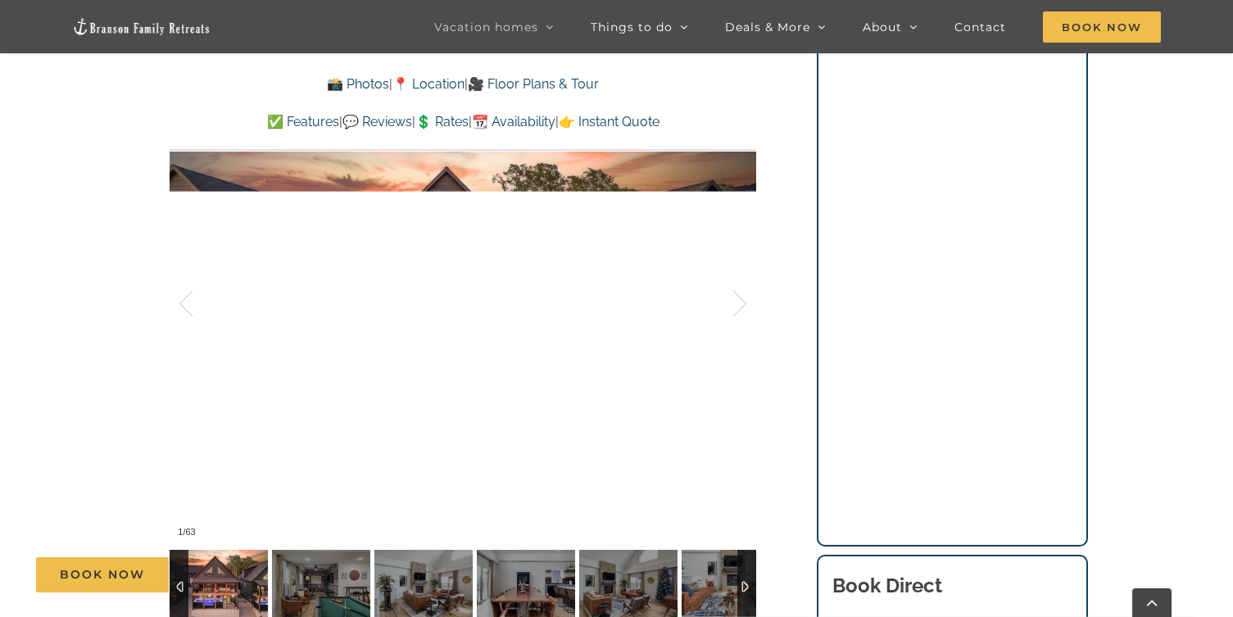
scroll to position [1103, 0]
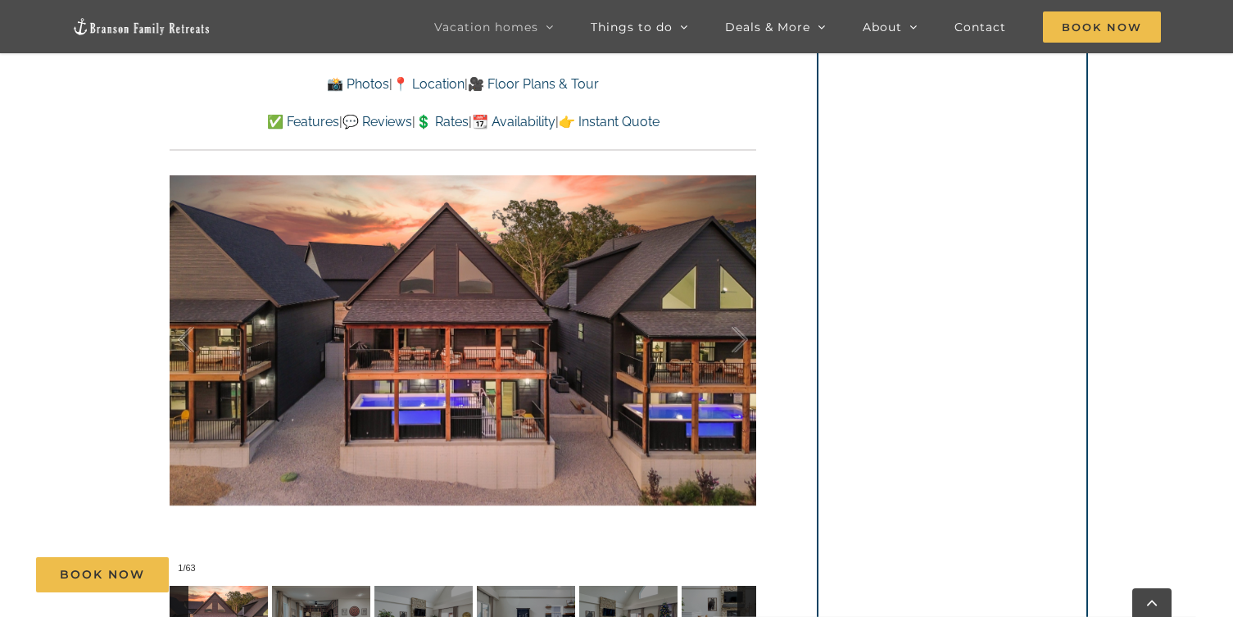
click at [554, 323] on div at bounding box center [463, 340] width 586 height 482
click at [738, 333] on div at bounding box center [722, 340] width 51 height 102
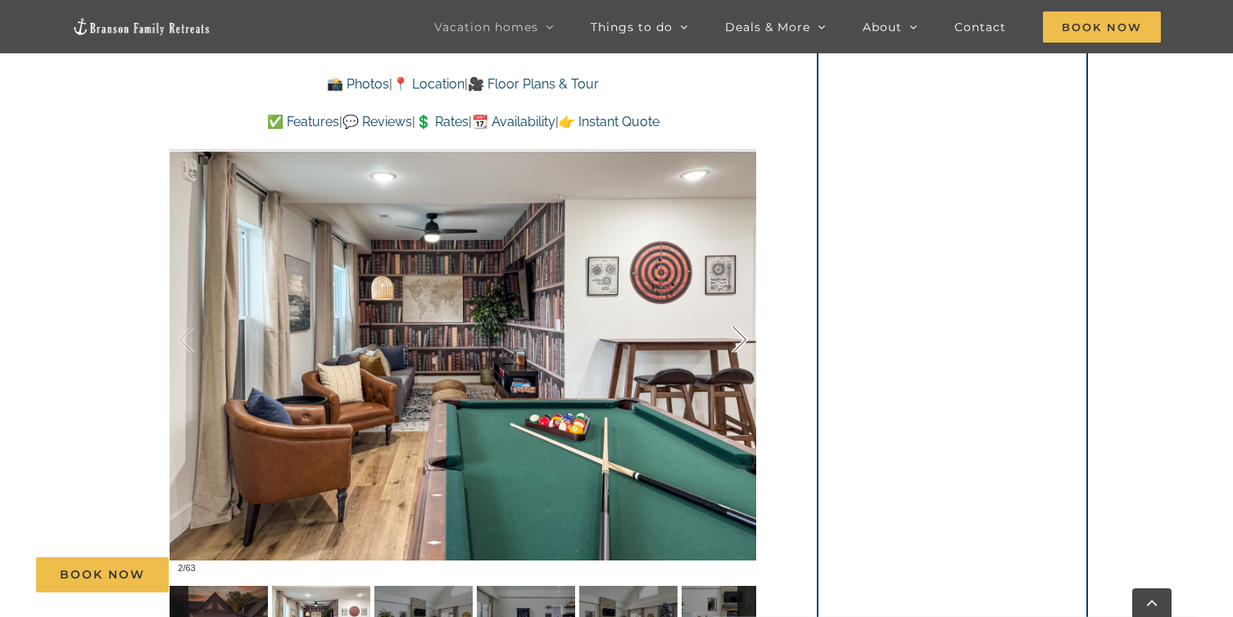
click at [738, 333] on div at bounding box center [722, 340] width 51 height 102
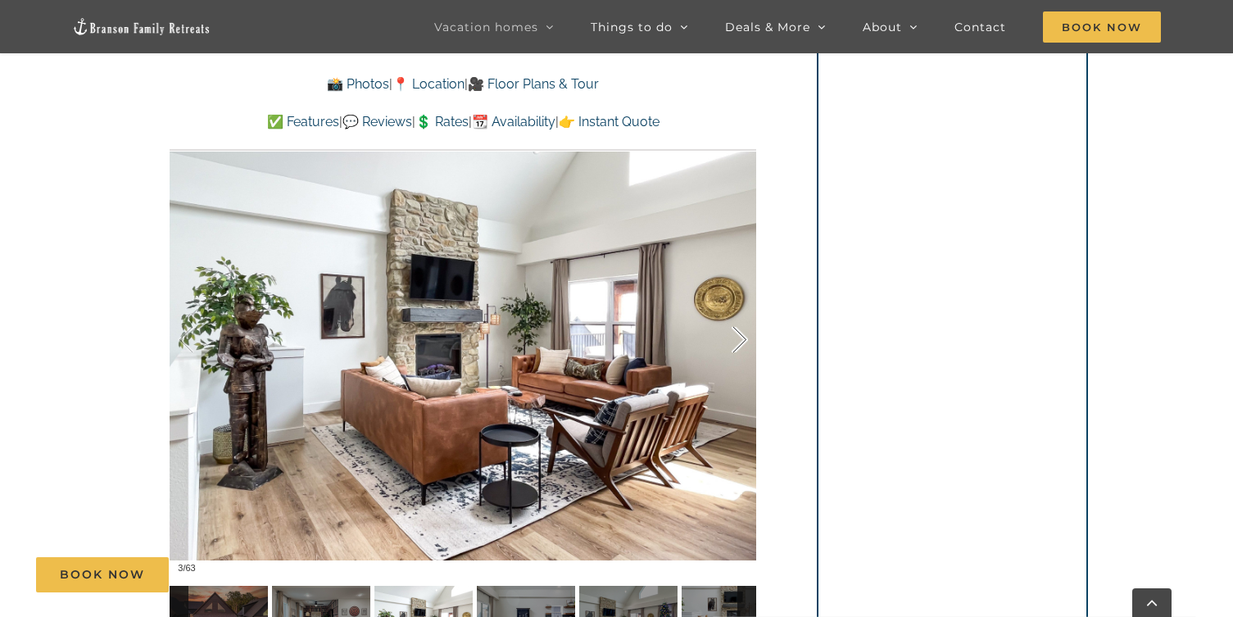
click at [738, 333] on div at bounding box center [722, 340] width 51 height 102
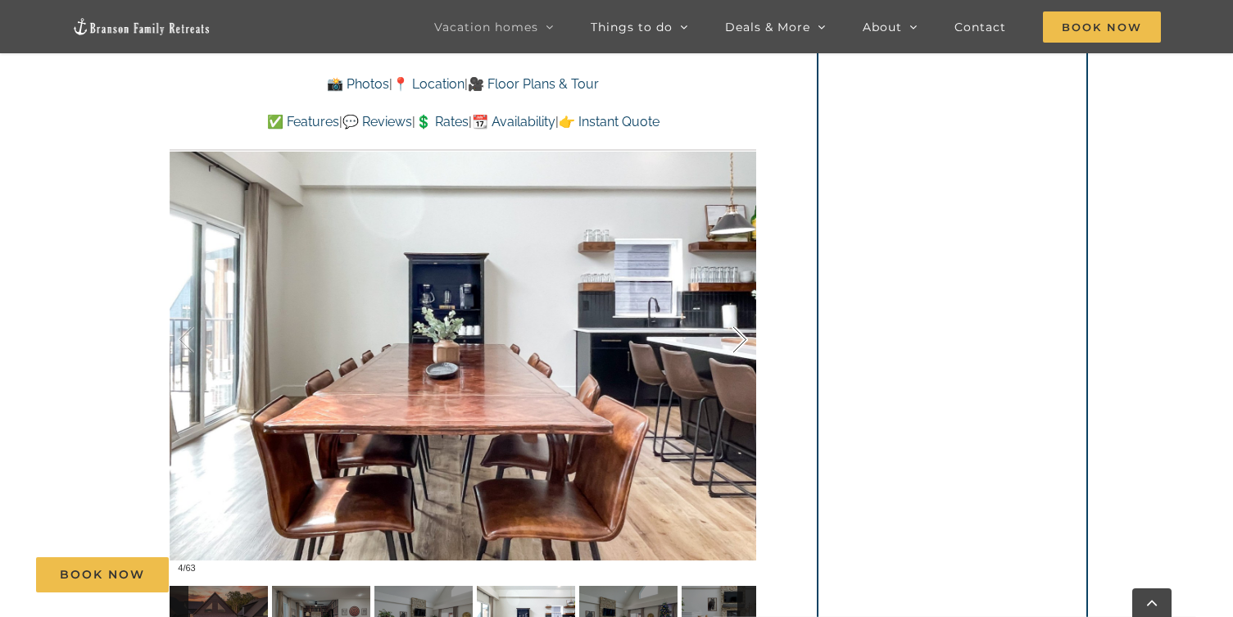
click at [738, 333] on div at bounding box center [722, 340] width 51 height 102
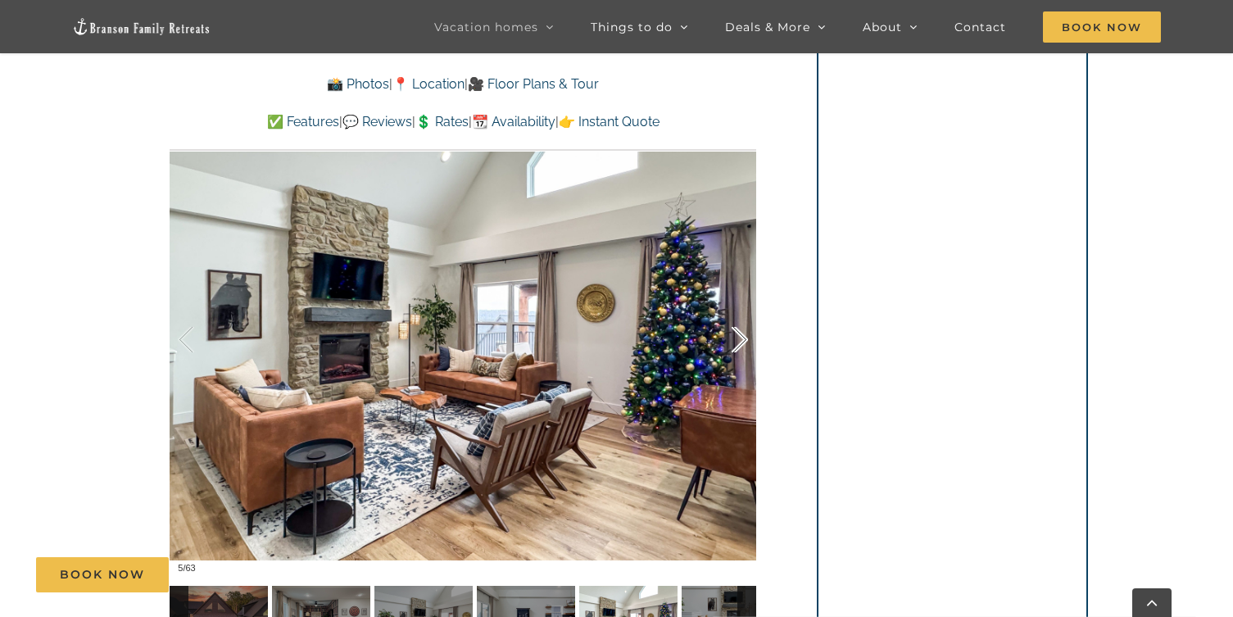
click at [738, 333] on div at bounding box center [722, 340] width 51 height 102
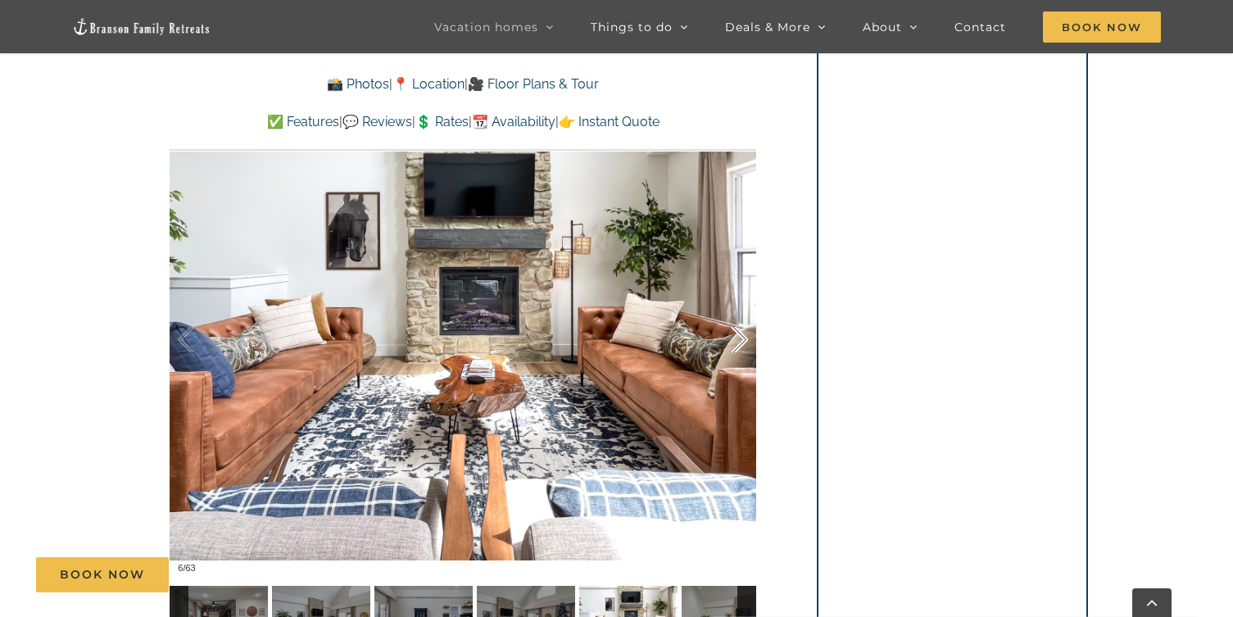
click at [738, 333] on div at bounding box center [722, 340] width 51 height 102
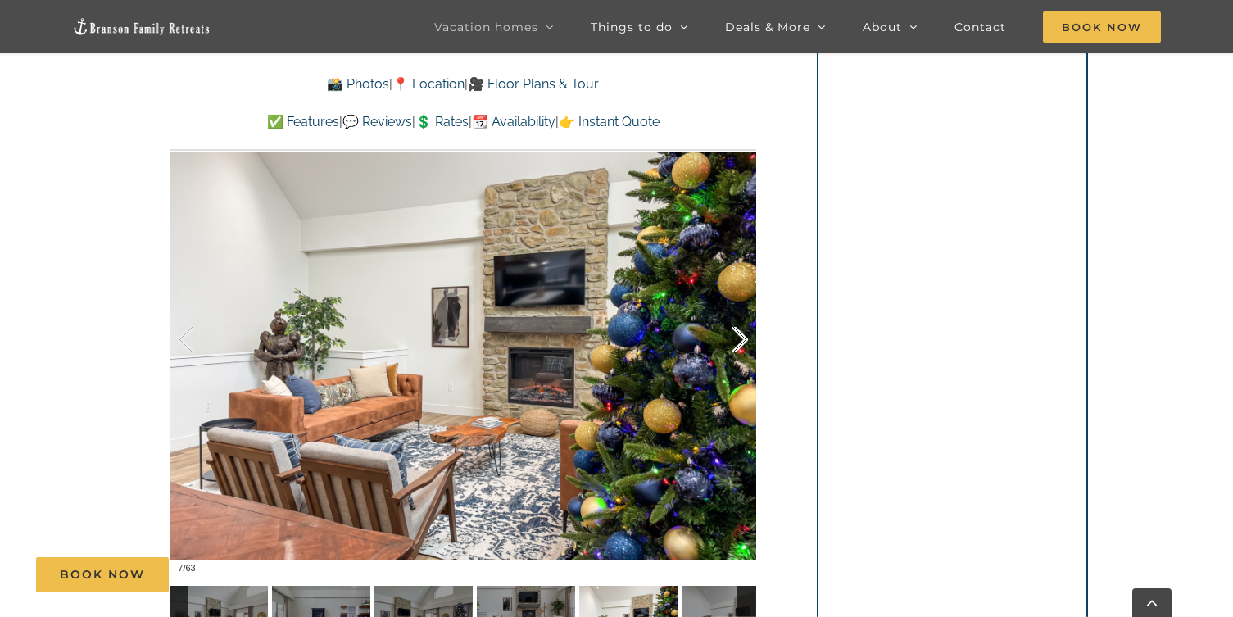
click at [738, 333] on div at bounding box center [722, 340] width 51 height 102
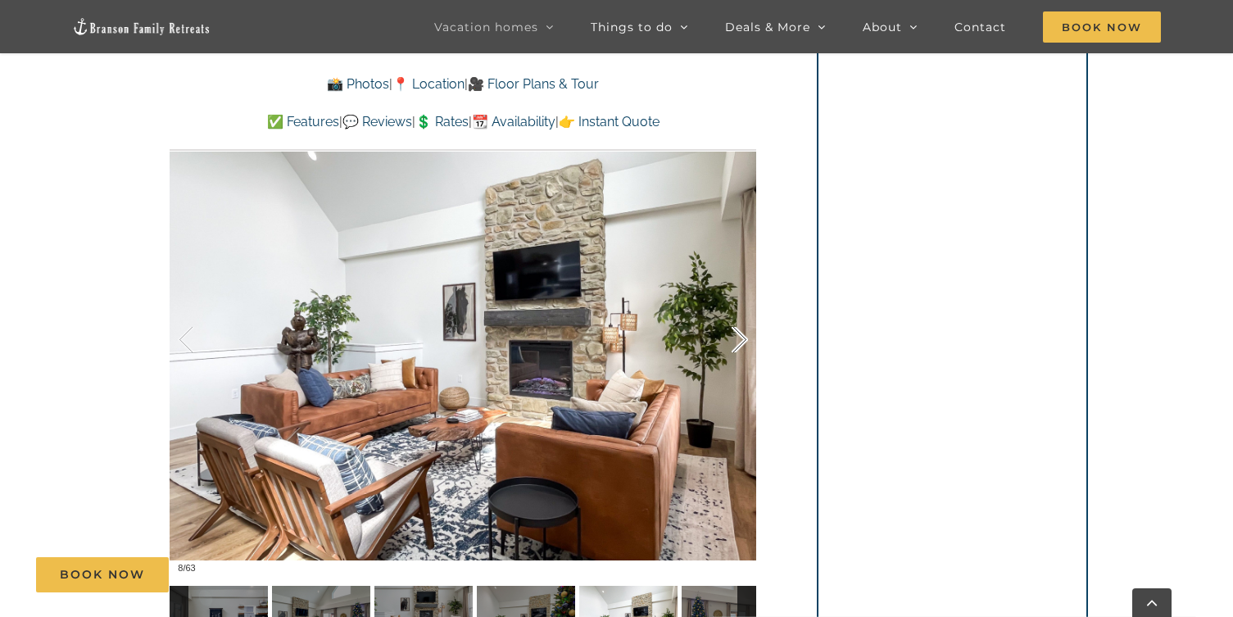
click at [738, 333] on div at bounding box center [722, 340] width 51 height 102
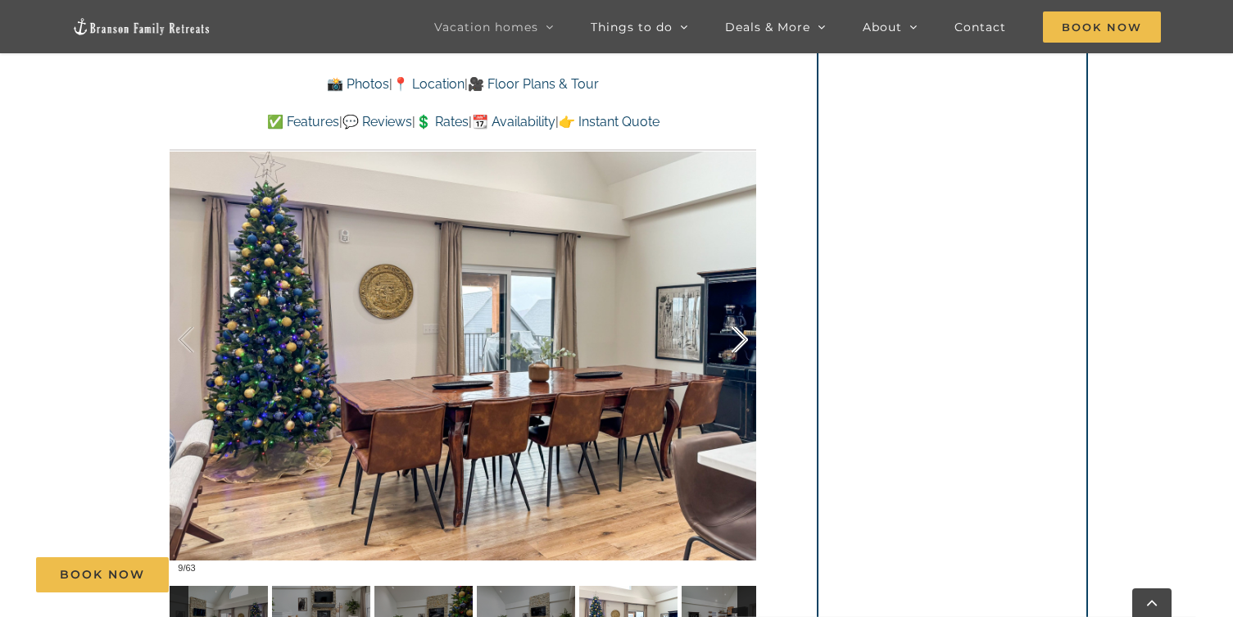
click at [738, 333] on div at bounding box center [722, 340] width 51 height 102
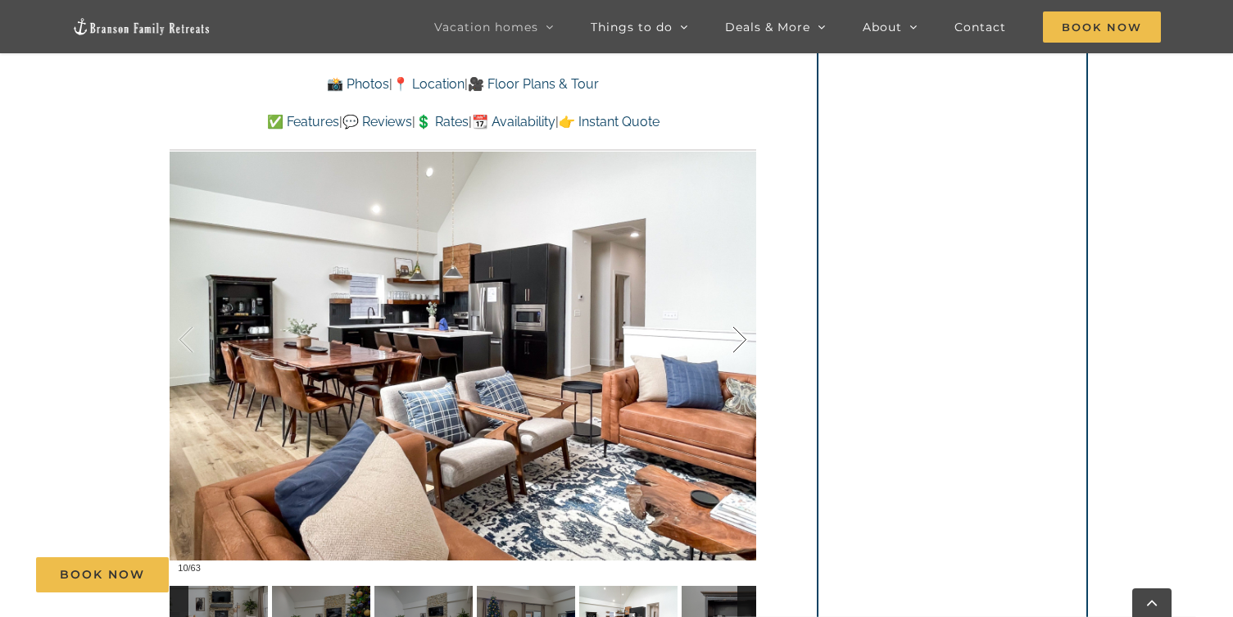
click at [738, 333] on div at bounding box center [722, 340] width 51 height 102
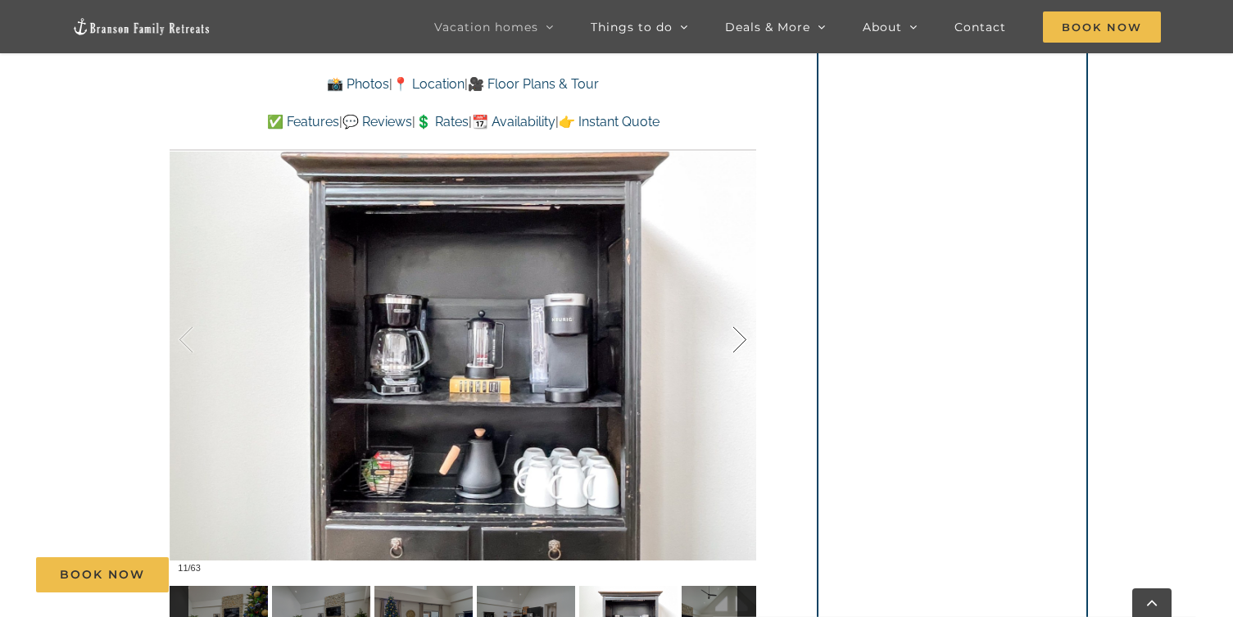
click at [738, 333] on div at bounding box center [722, 340] width 51 height 102
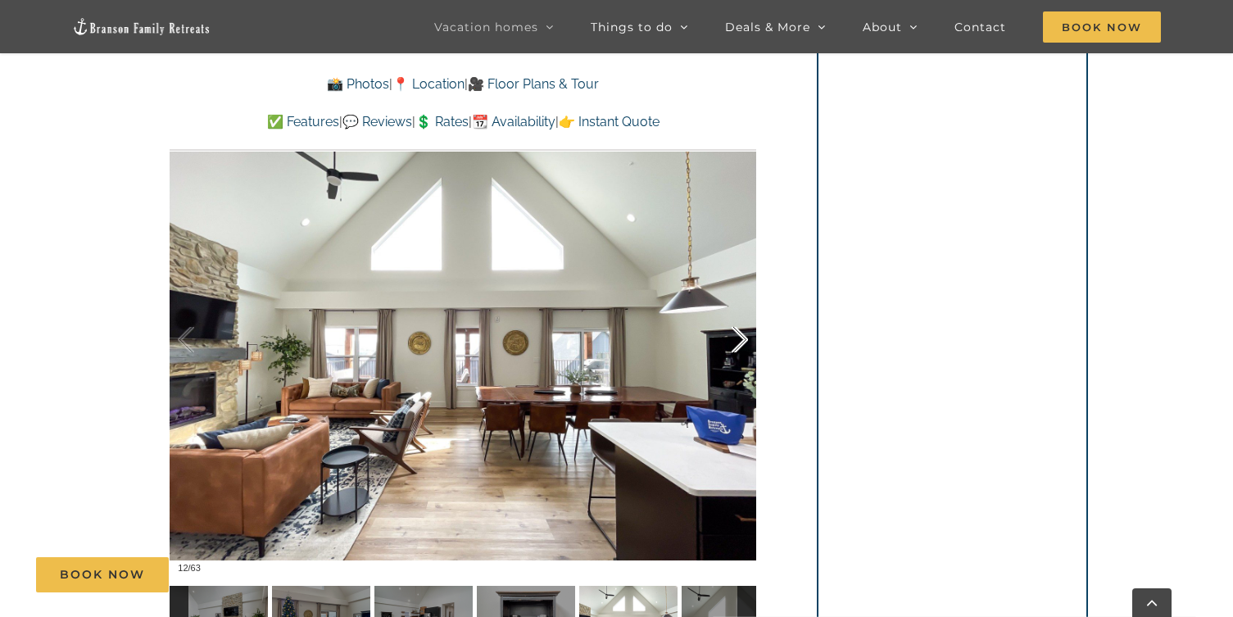
click at [738, 333] on div at bounding box center [722, 340] width 51 height 102
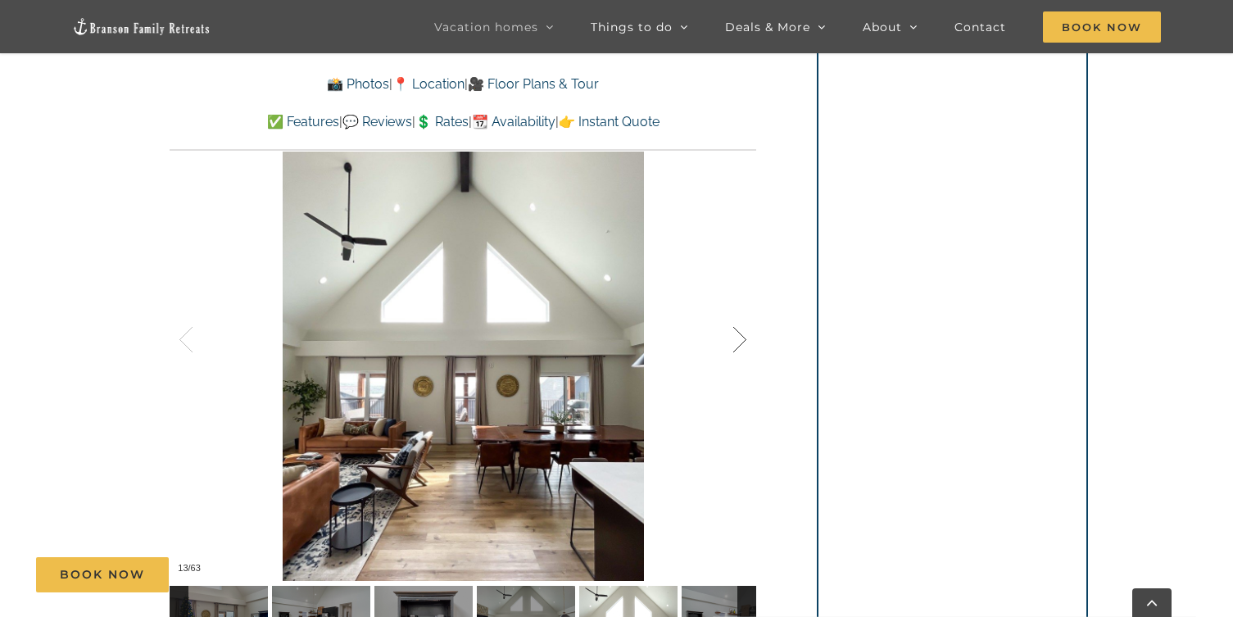
click at [738, 333] on div at bounding box center [722, 340] width 51 height 102
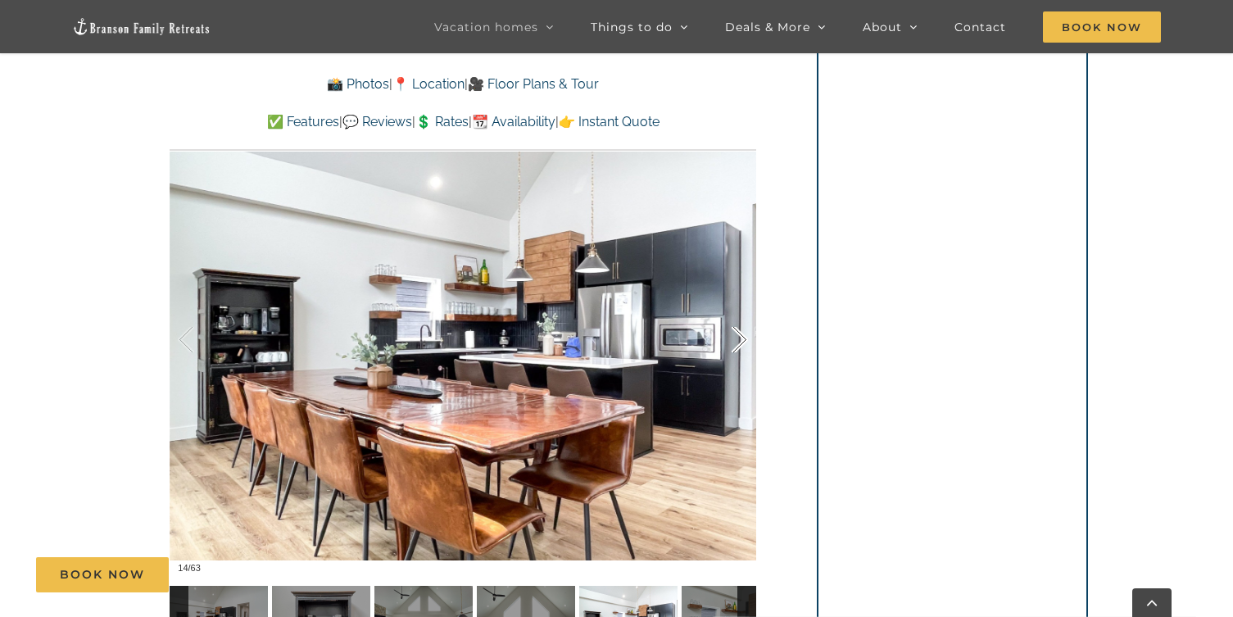
click at [738, 333] on div at bounding box center [722, 340] width 51 height 102
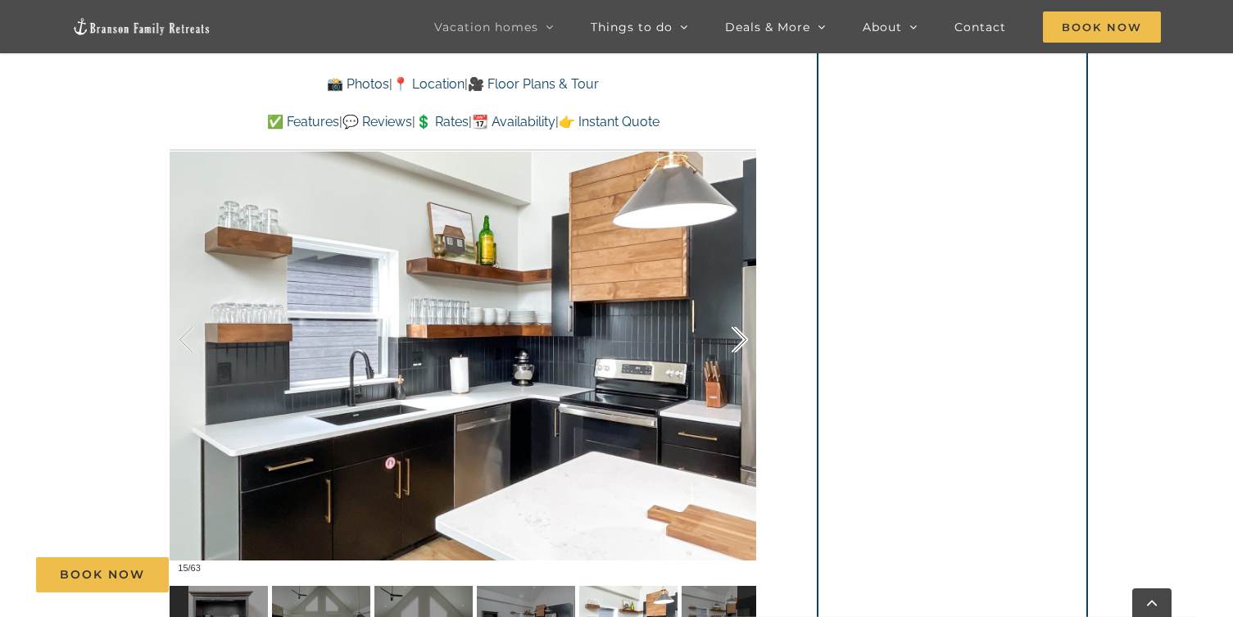
click at [738, 333] on div at bounding box center [722, 340] width 51 height 102
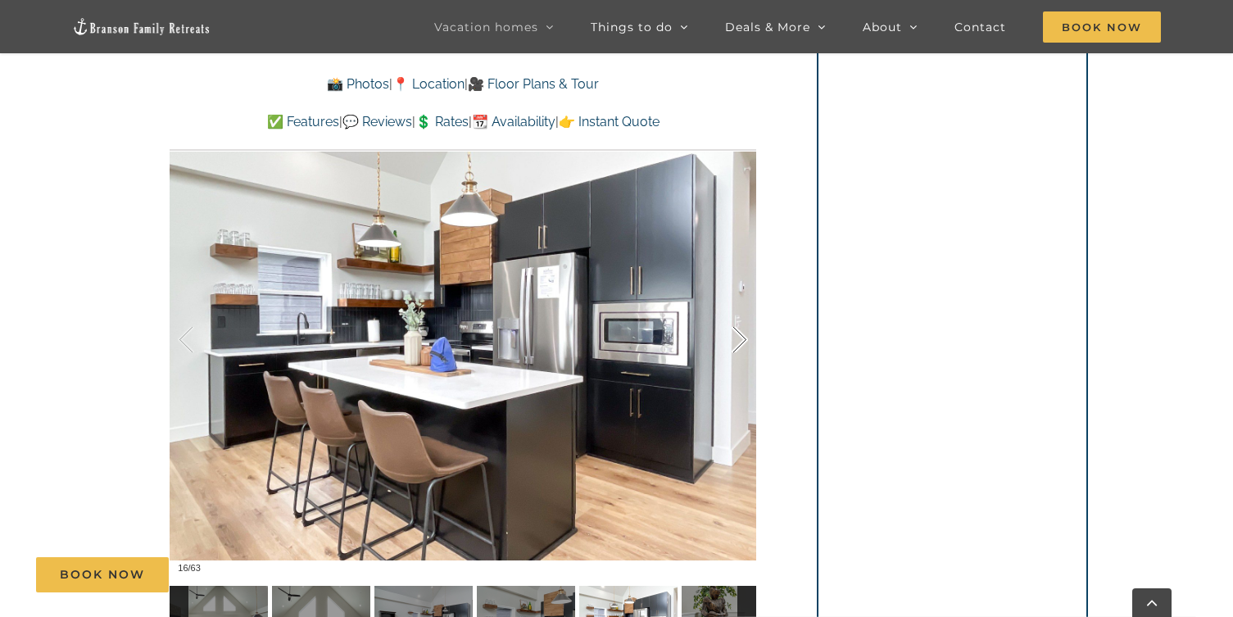
click at [738, 333] on div at bounding box center [722, 340] width 51 height 102
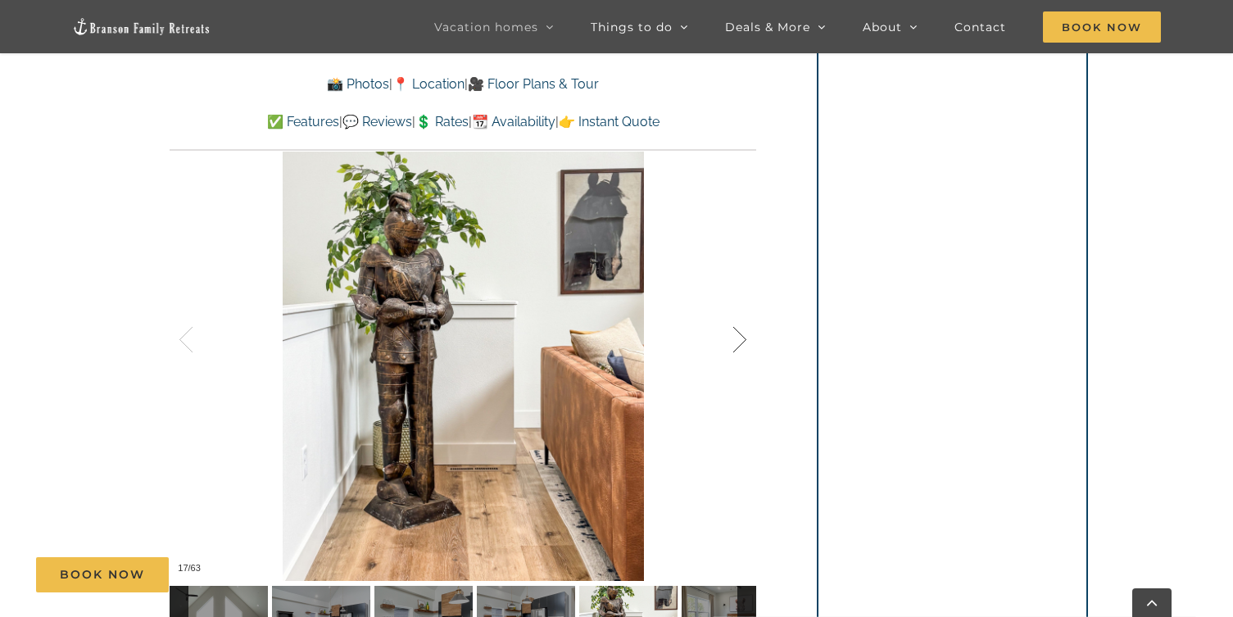
click at [738, 333] on div at bounding box center [722, 340] width 51 height 102
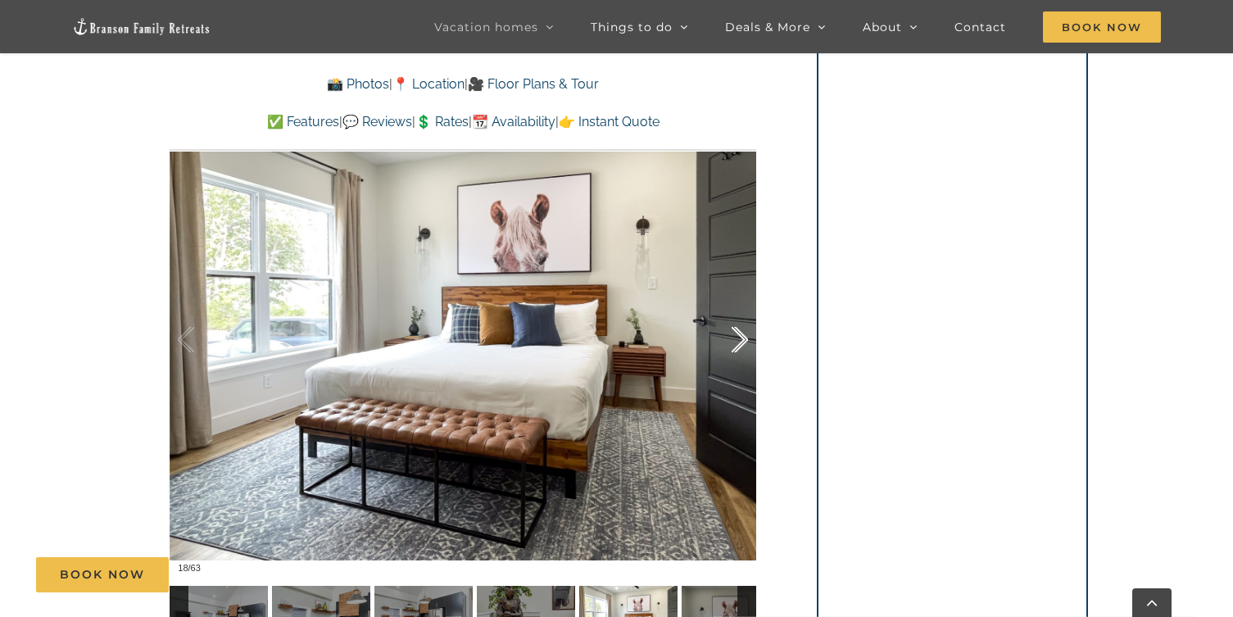
click at [738, 333] on div at bounding box center [722, 340] width 51 height 102
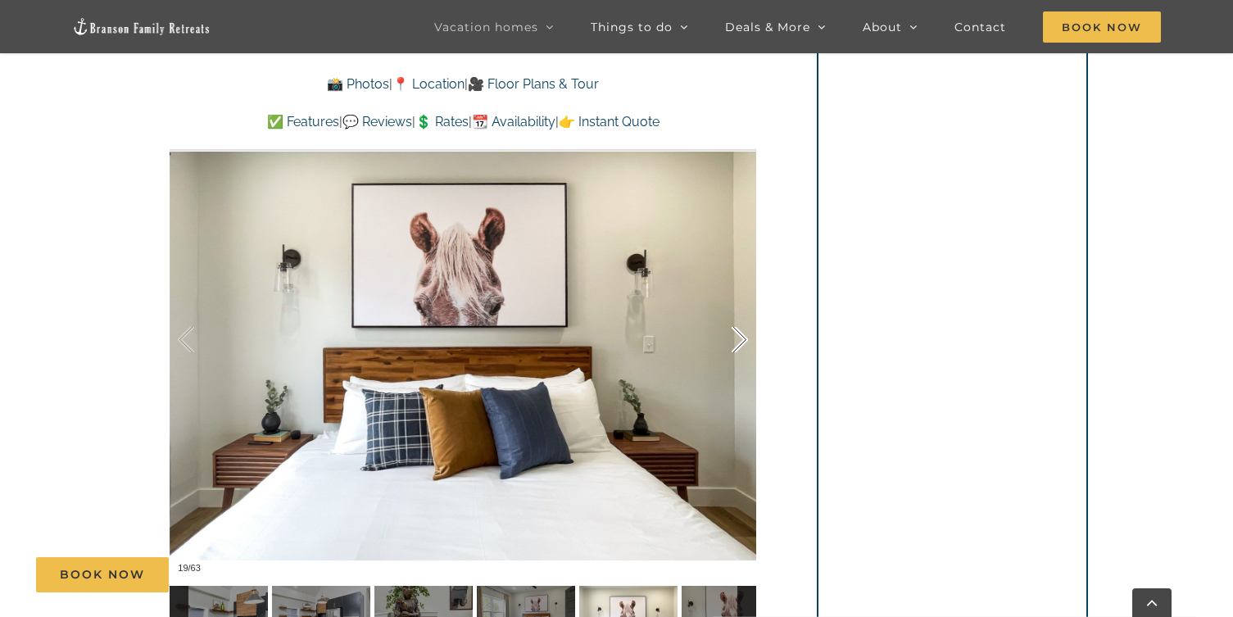
click at [738, 333] on div at bounding box center [722, 340] width 51 height 102
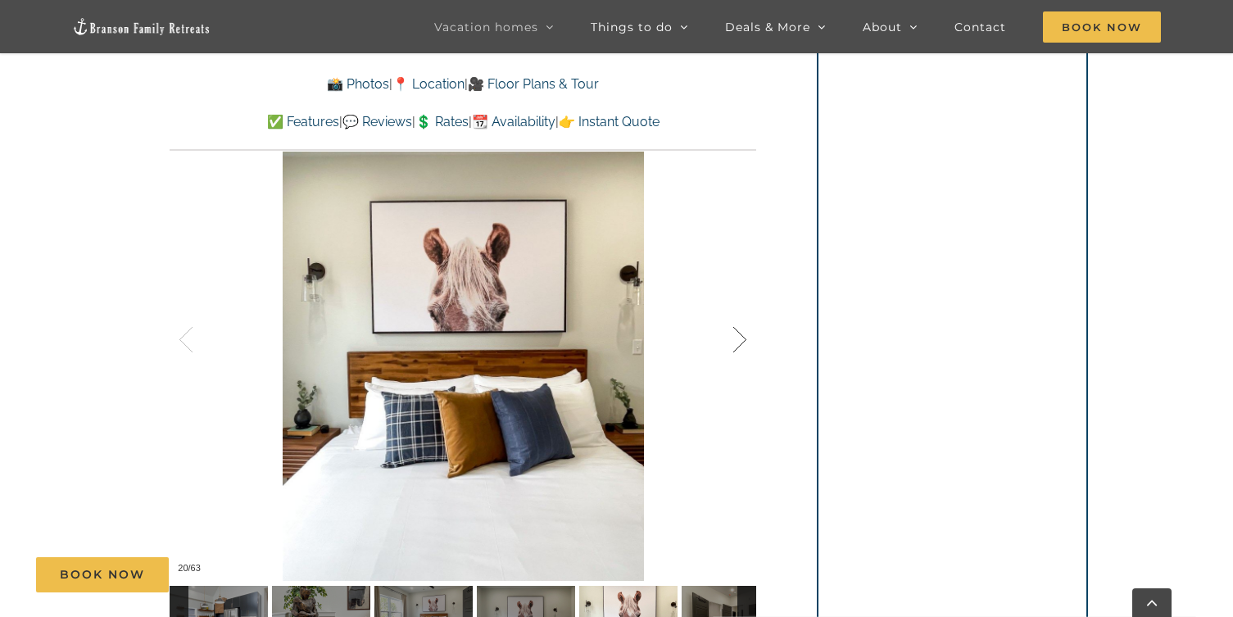
click at [738, 333] on div at bounding box center [722, 340] width 51 height 102
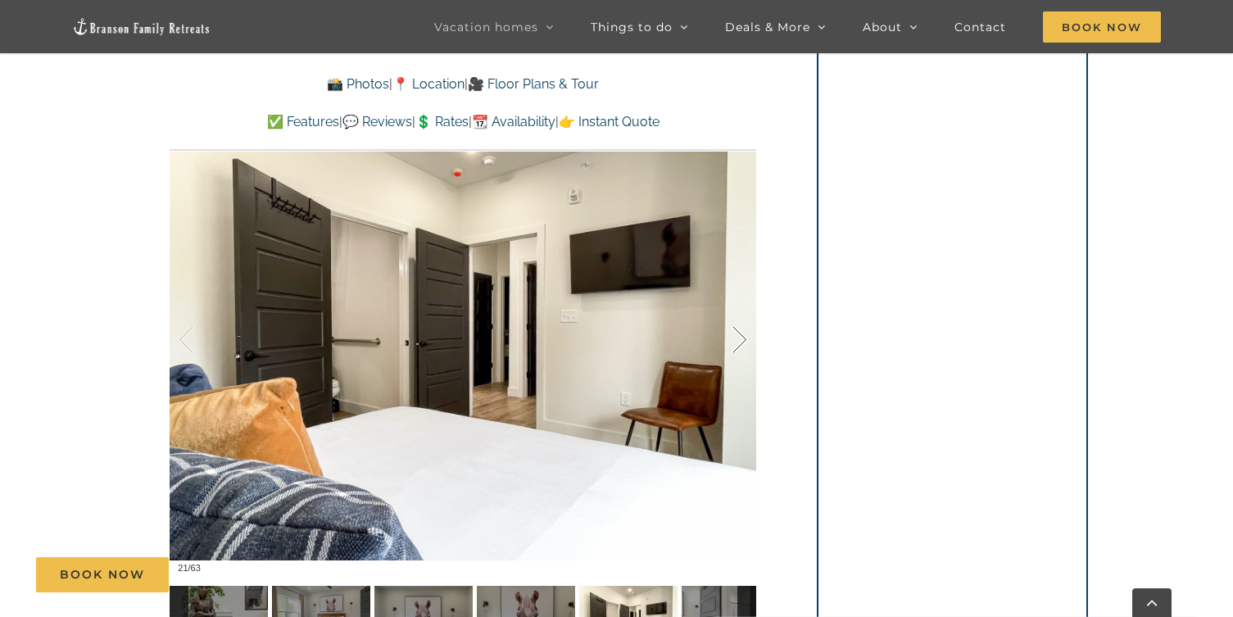
click at [738, 333] on div at bounding box center [722, 340] width 51 height 102
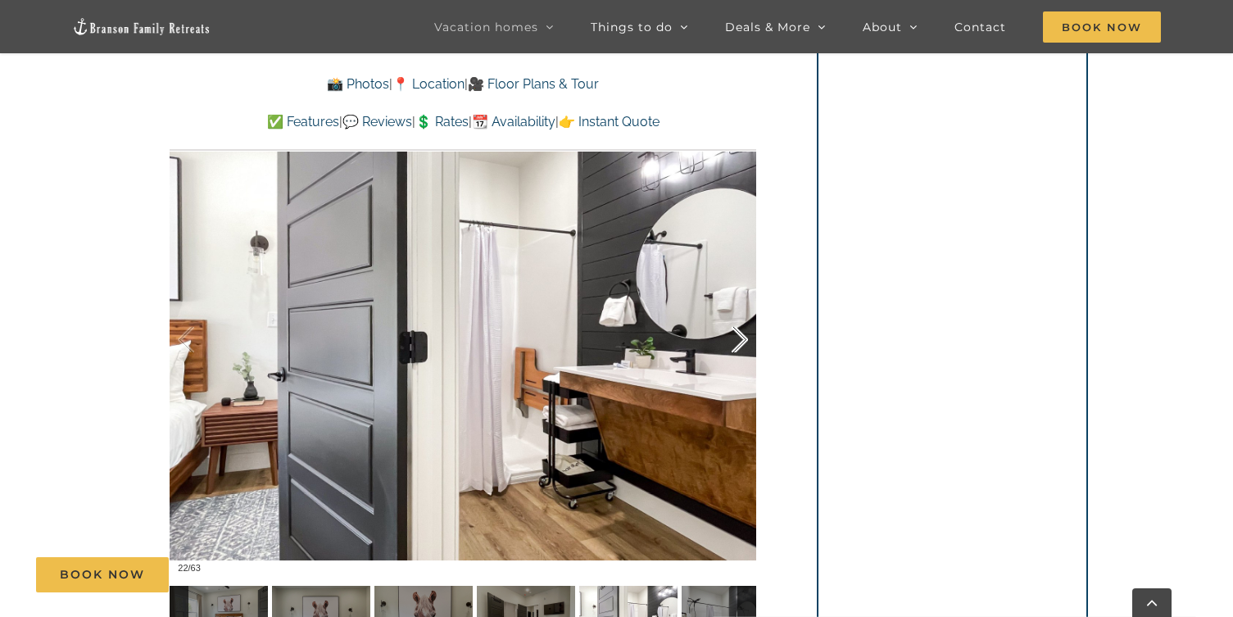
click at [738, 333] on div at bounding box center [722, 340] width 51 height 102
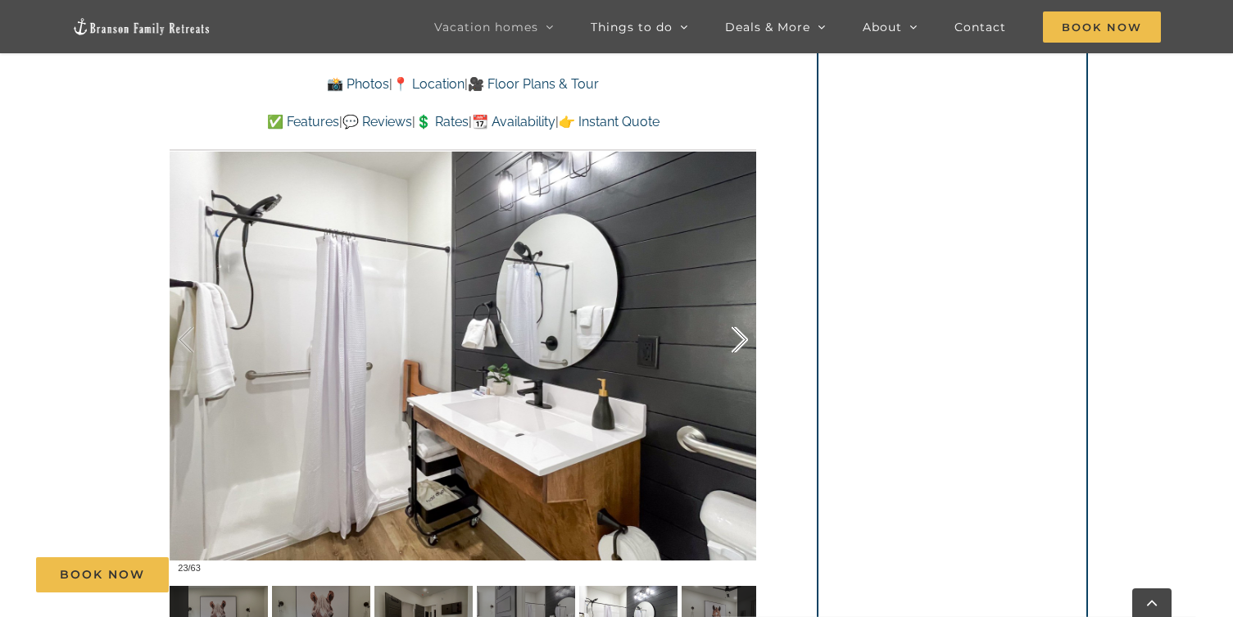
click at [738, 333] on div at bounding box center [722, 340] width 51 height 102
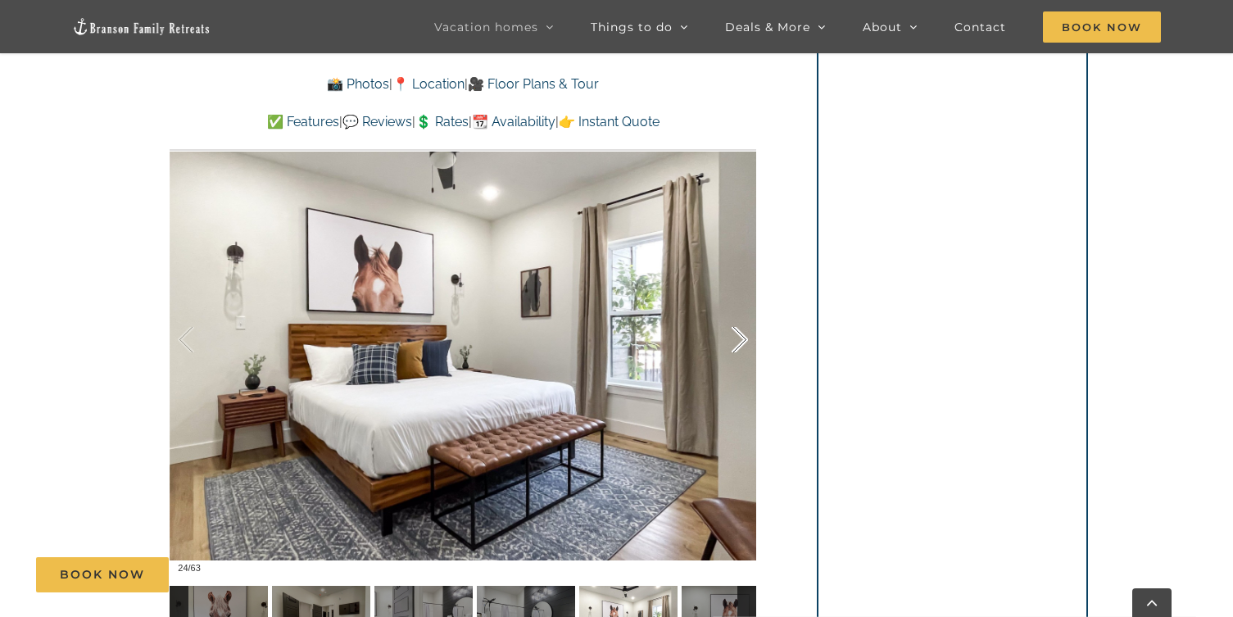
click at [738, 333] on div at bounding box center [722, 340] width 51 height 102
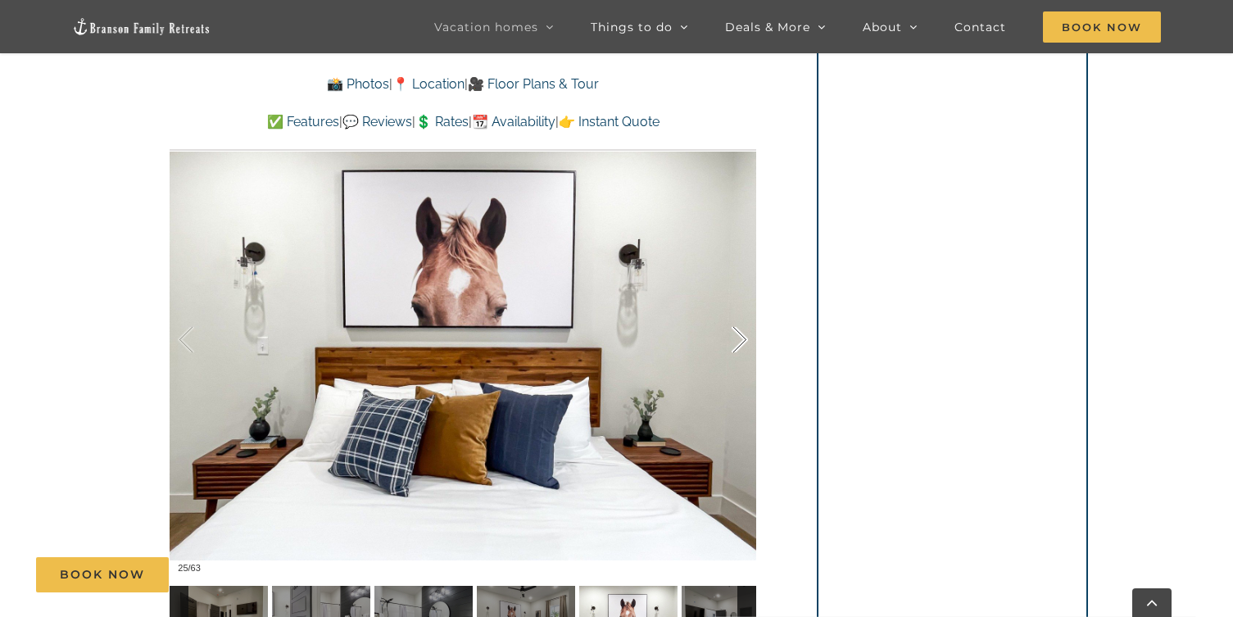
click at [738, 333] on div at bounding box center [722, 340] width 51 height 102
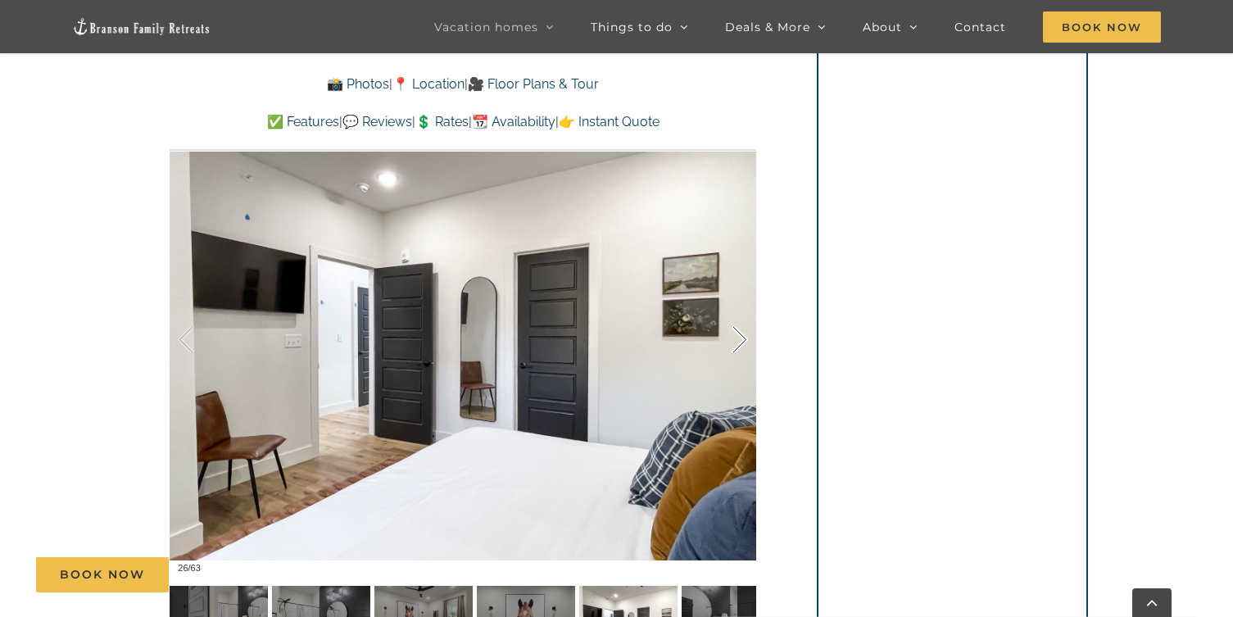
click at [738, 333] on div at bounding box center [722, 340] width 51 height 102
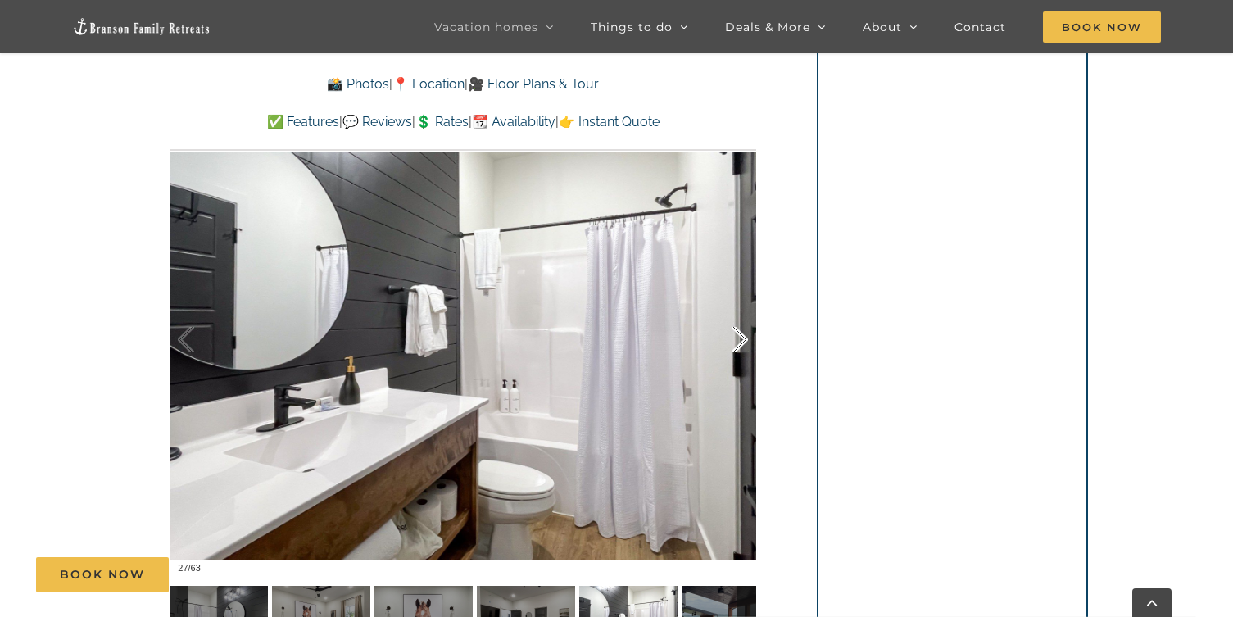
click at [738, 333] on div at bounding box center [722, 340] width 51 height 102
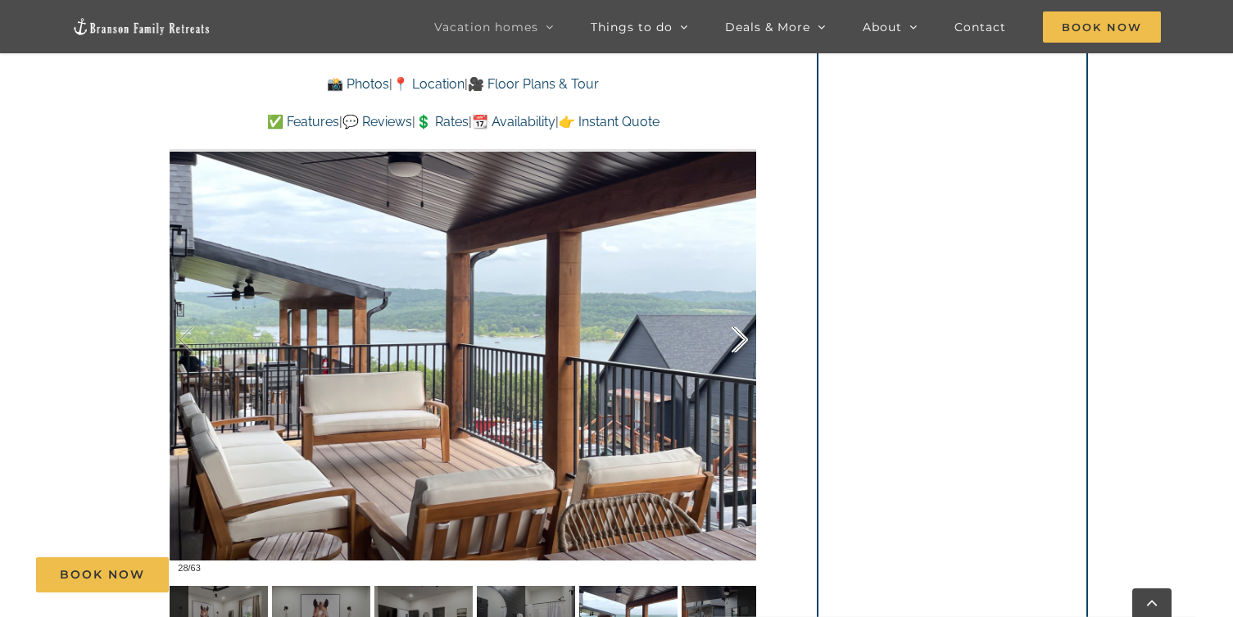
click at [738, 333] on div at bounding box center [722, 340] width 51 height 102
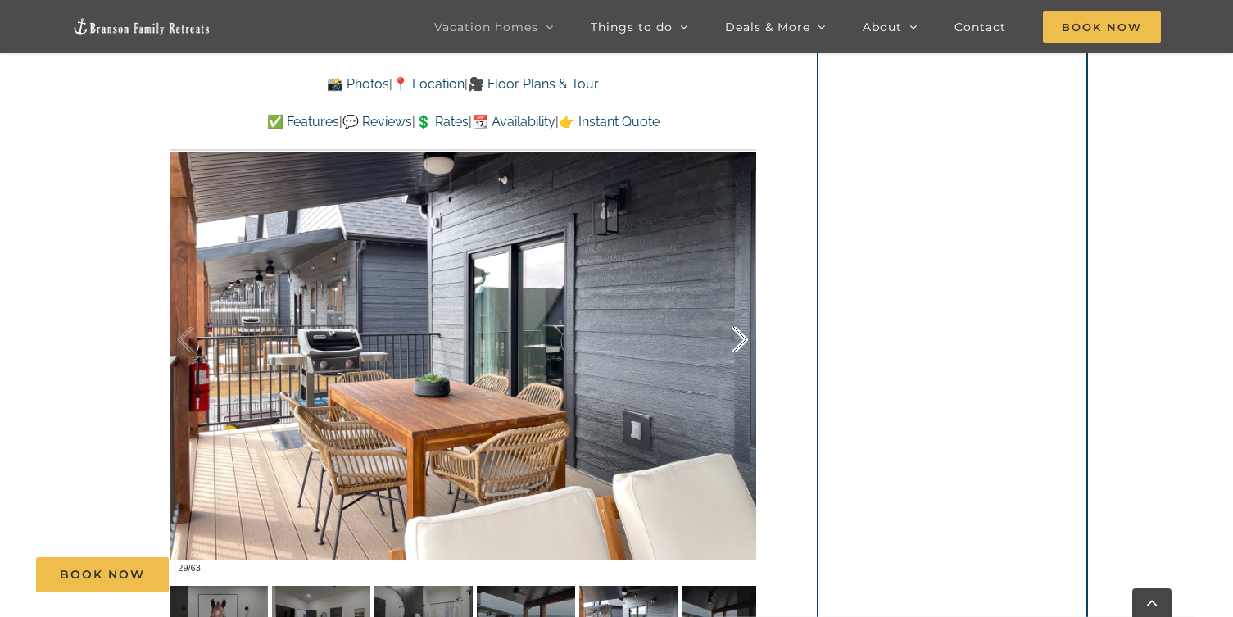
click at [738, 333] on div at bounding box center [722, 340] width 51 height 102
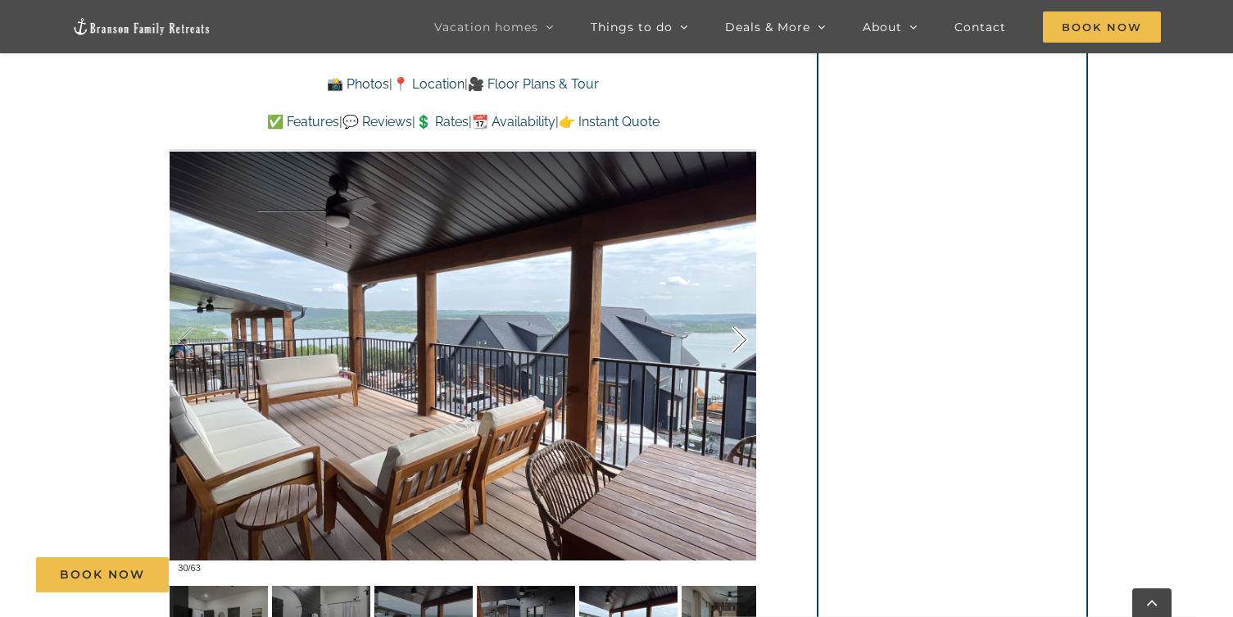
click at [738, 333] on div at bounding box center [722, 340] width 51 height 102
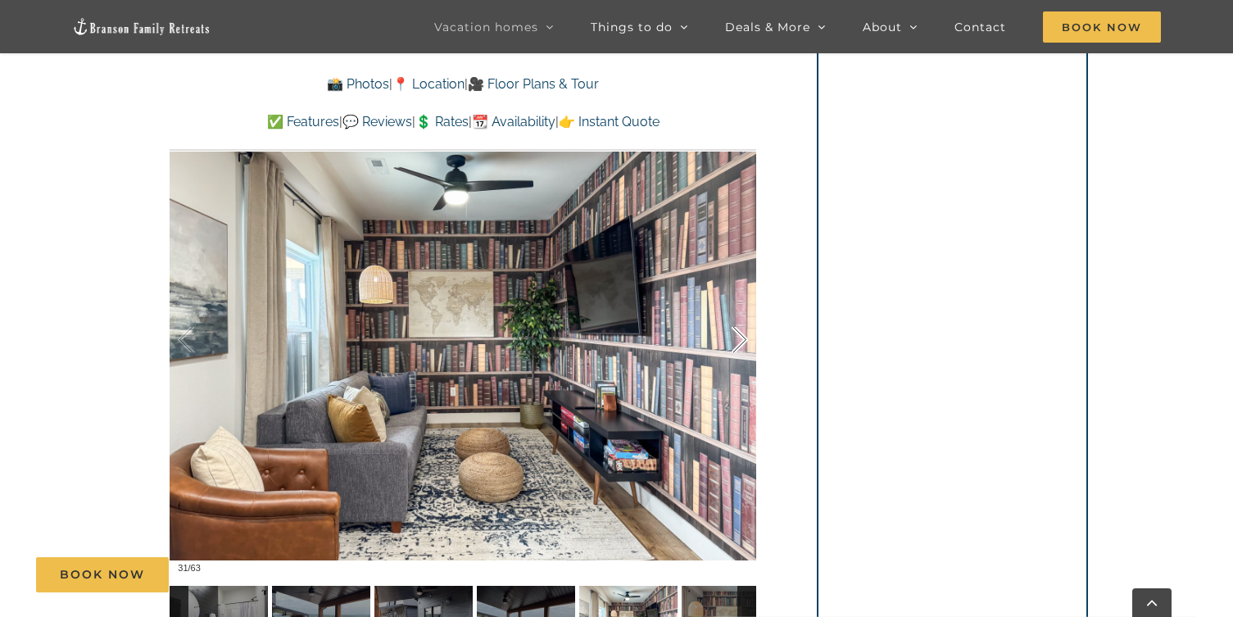
click at [738, 333] on div at bounding box center [722, 340] width 51 height 102
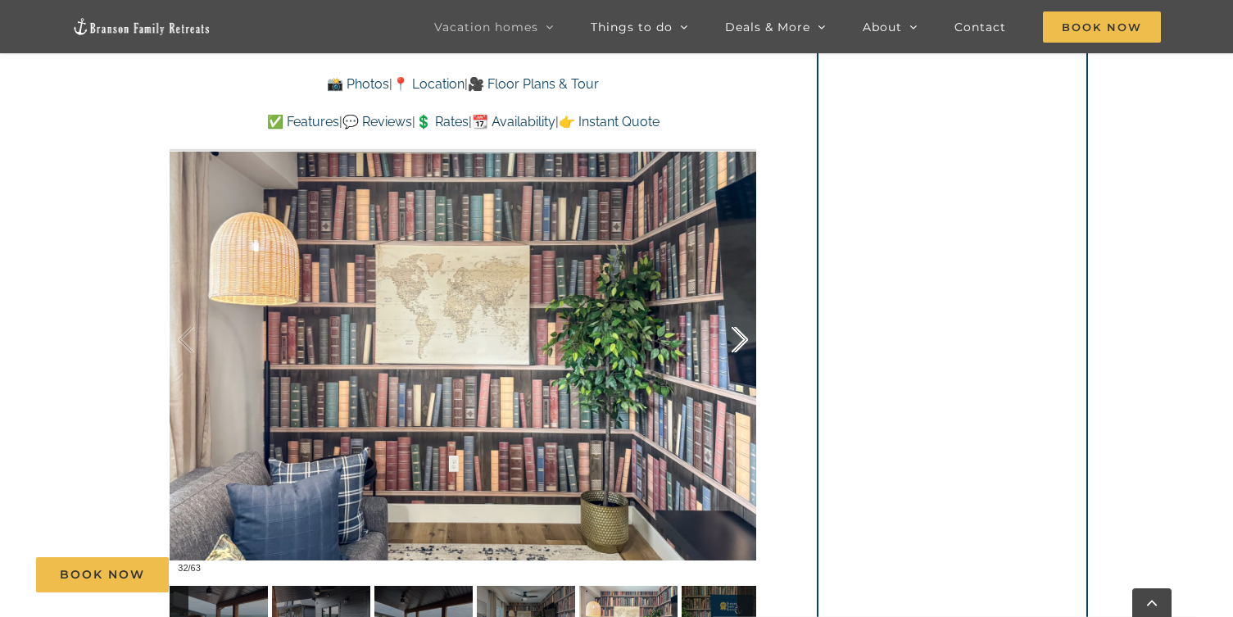
click at [738, 333] on div at bounding box center [722, 340] width 51 height 102
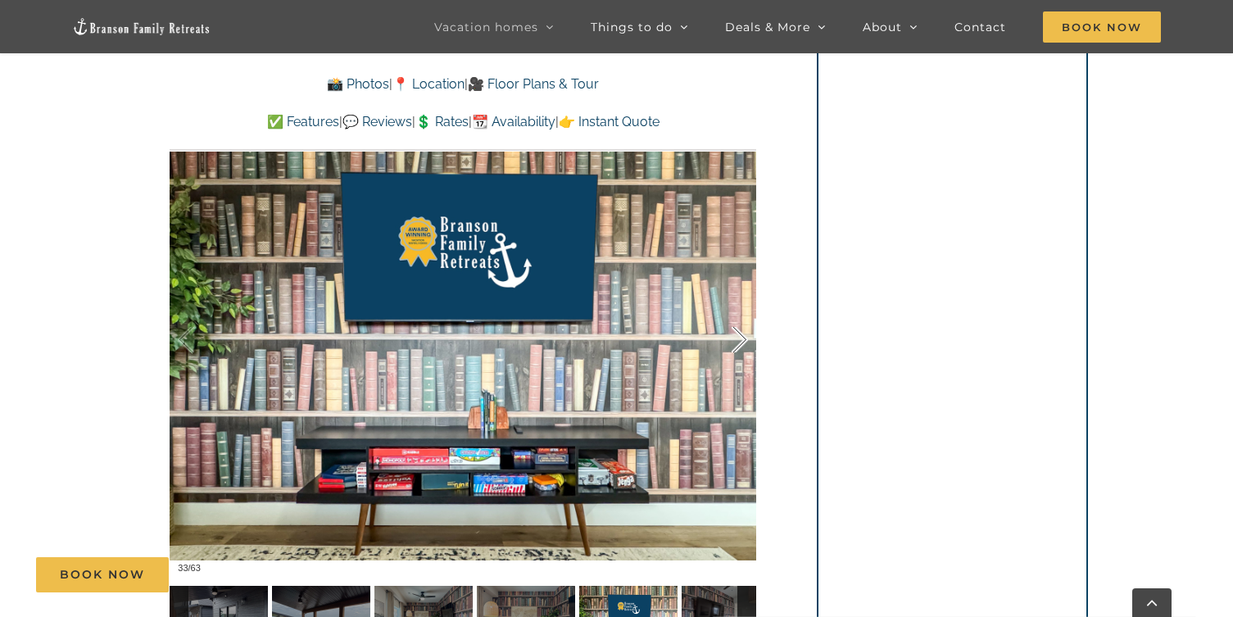
click at [738, 333] on div at bounding box center [722, 340] width 51 height 102
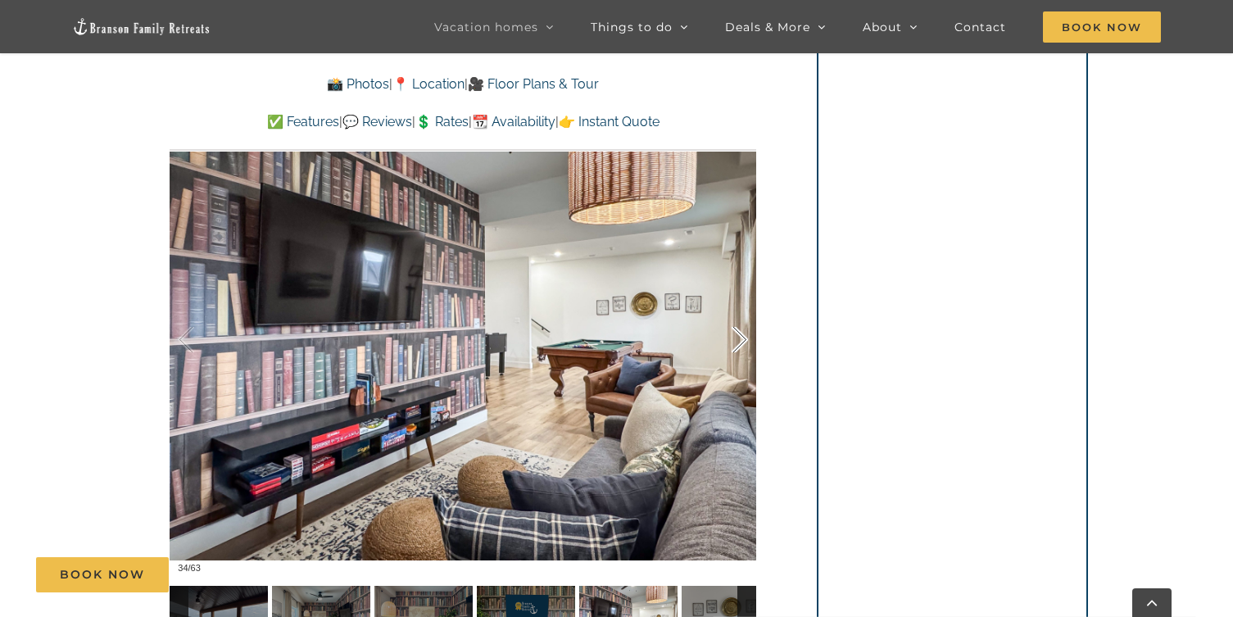
click at [738, 333] on div at bounding box center [722, 340] width 51 height 102
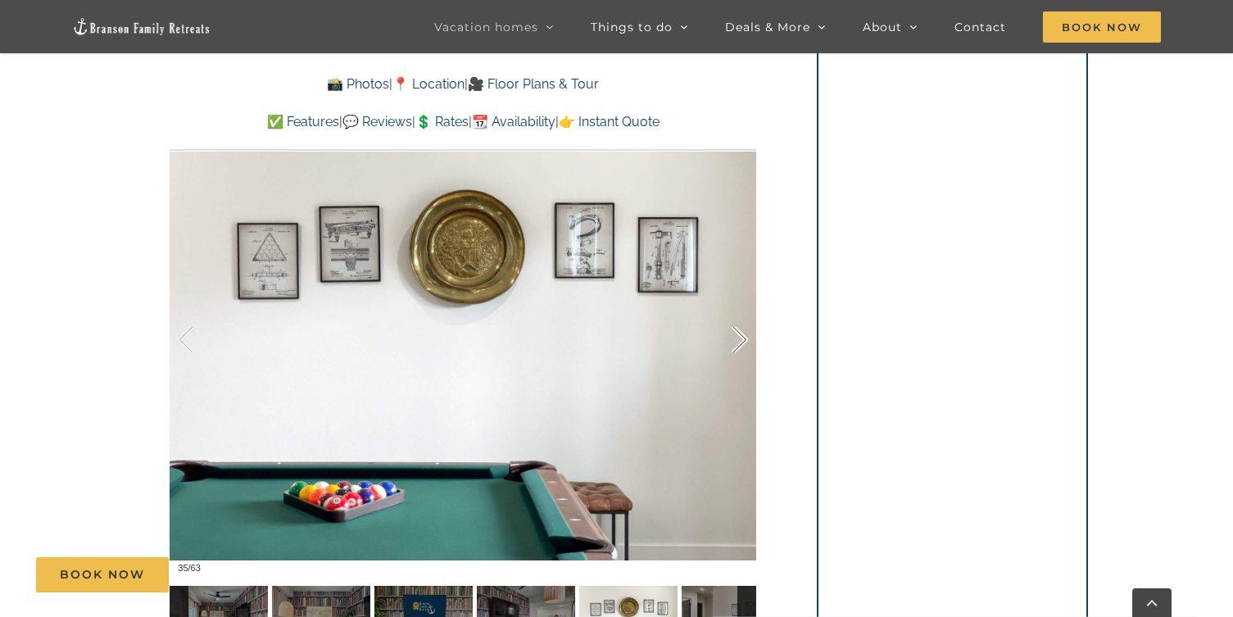
click at [738, 333] on div at bounding box center [722, 340] width 51 height 102
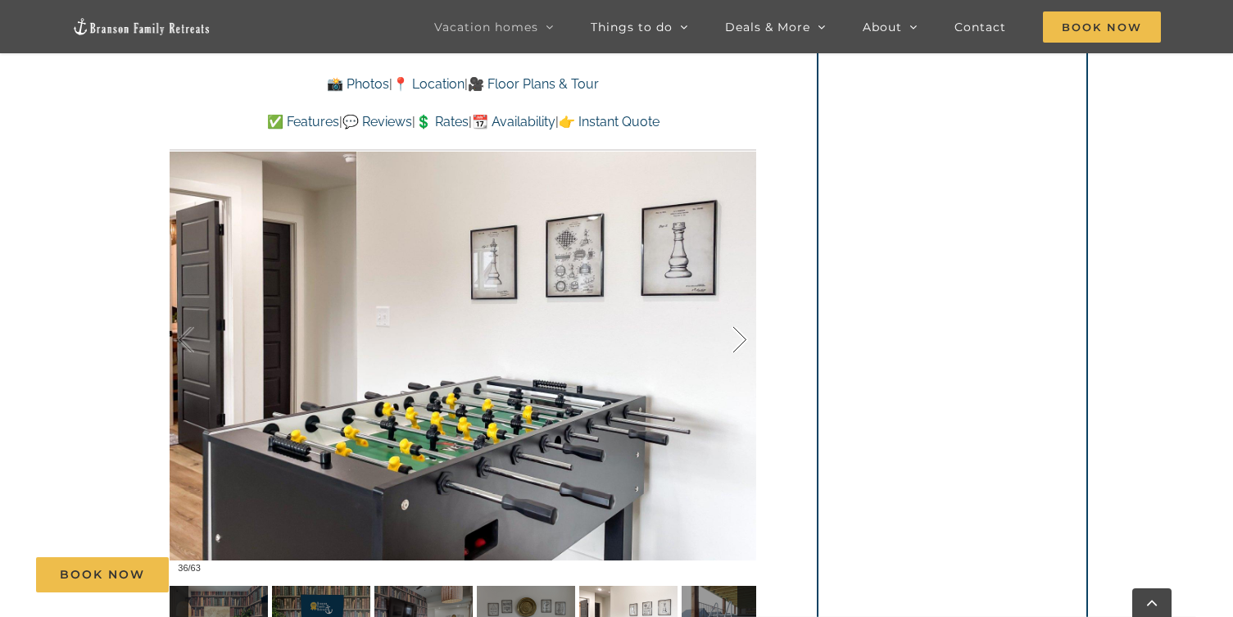
click at [738, 333] on div at bounding box center [722, 340] width 51 height 102
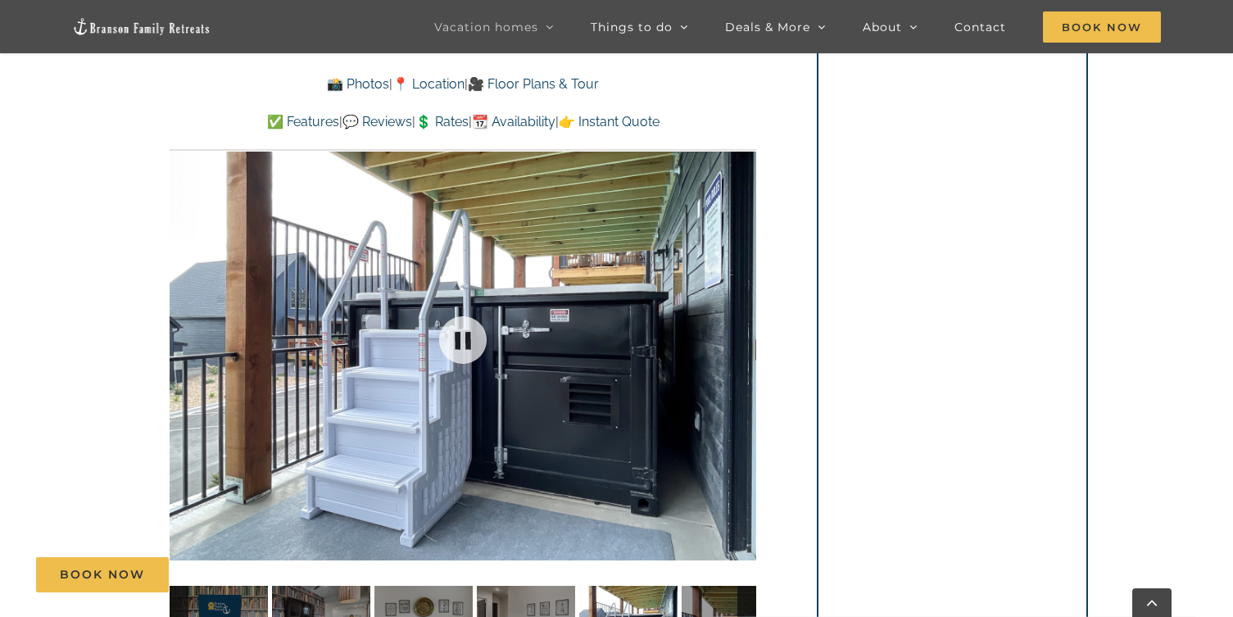
click at [738, 333] on div "37 / 63" at bounding box center [463, 340] width 586 height 482
click at [738, 333] on div at bounding box center [722, 340] width 51 height 102
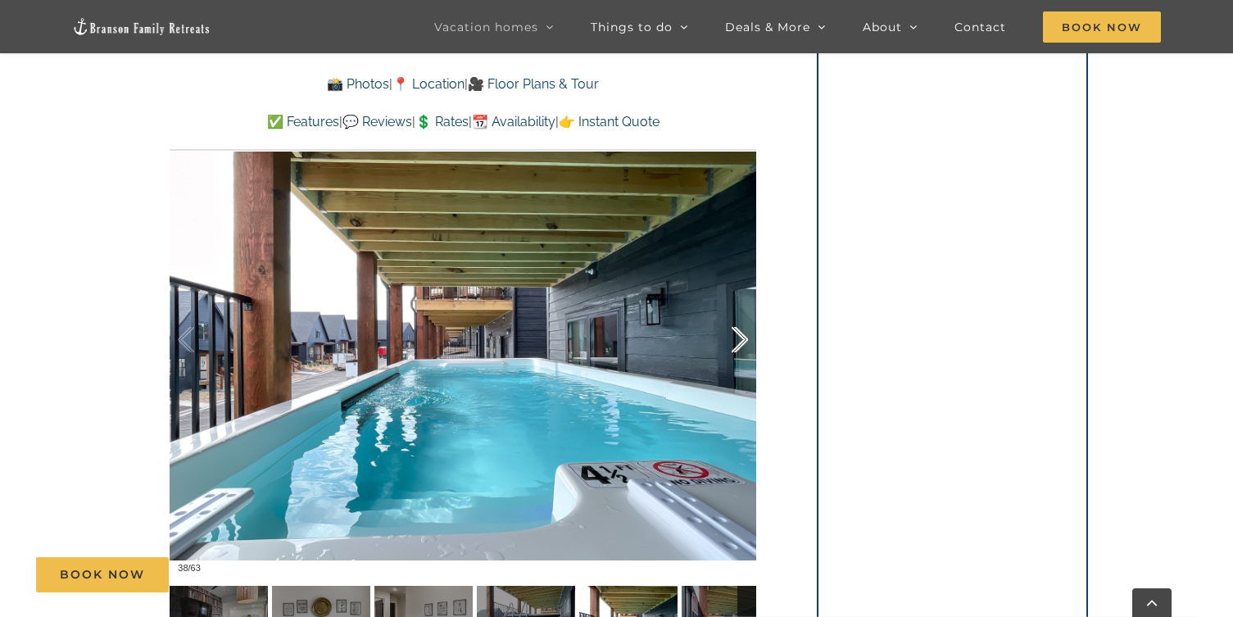
click at [738, 333] on div at bounding box center [722, 340] width 51 height 102
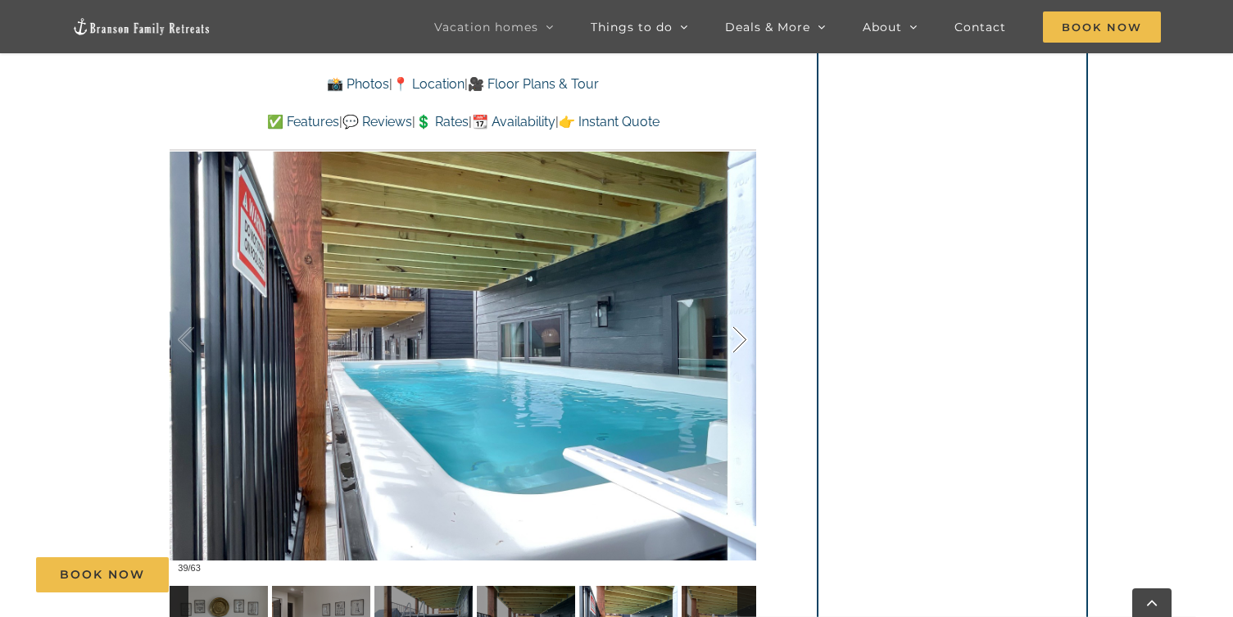
click at [738, 333] on div at bounding box center [722, 340] width 51 height 102
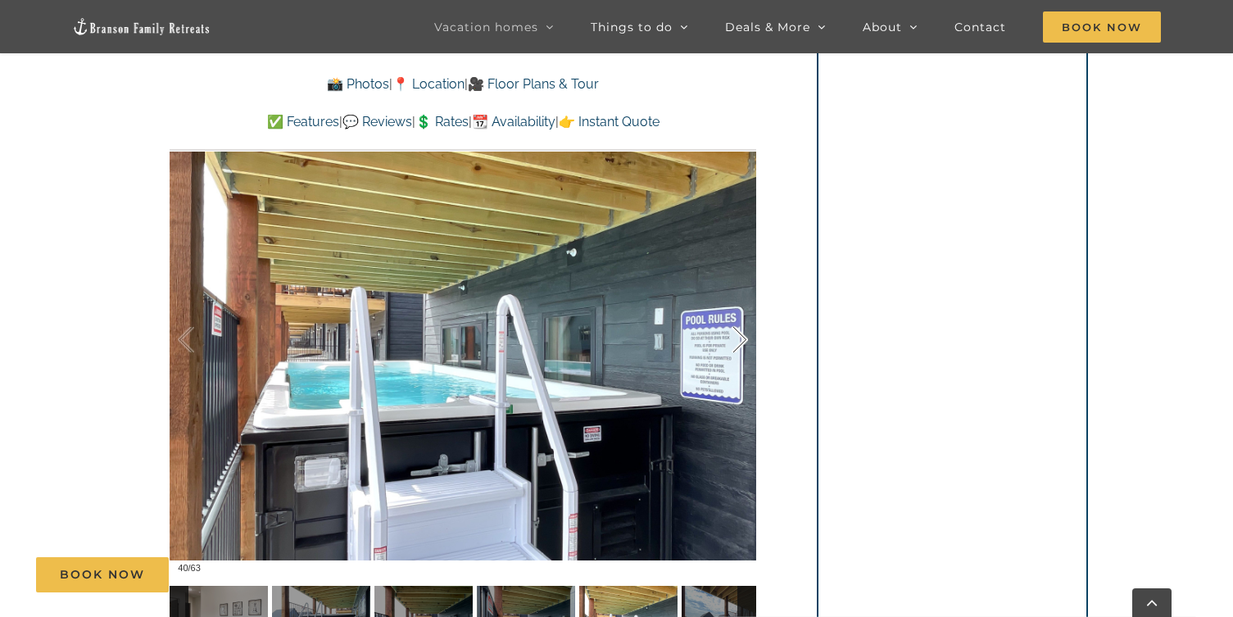
click at [738, 333] on div at bounding box center [722, 340] width 51 height 102
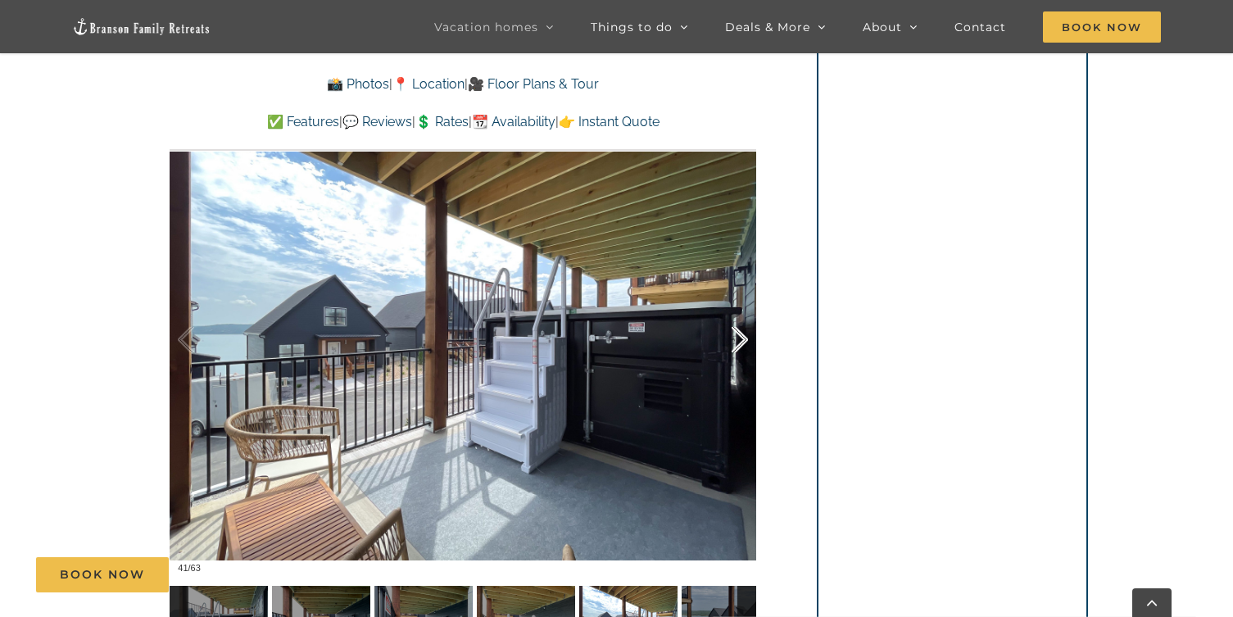
click at [738, 333] on div at bounding box center [722, 340] width 51 height 102
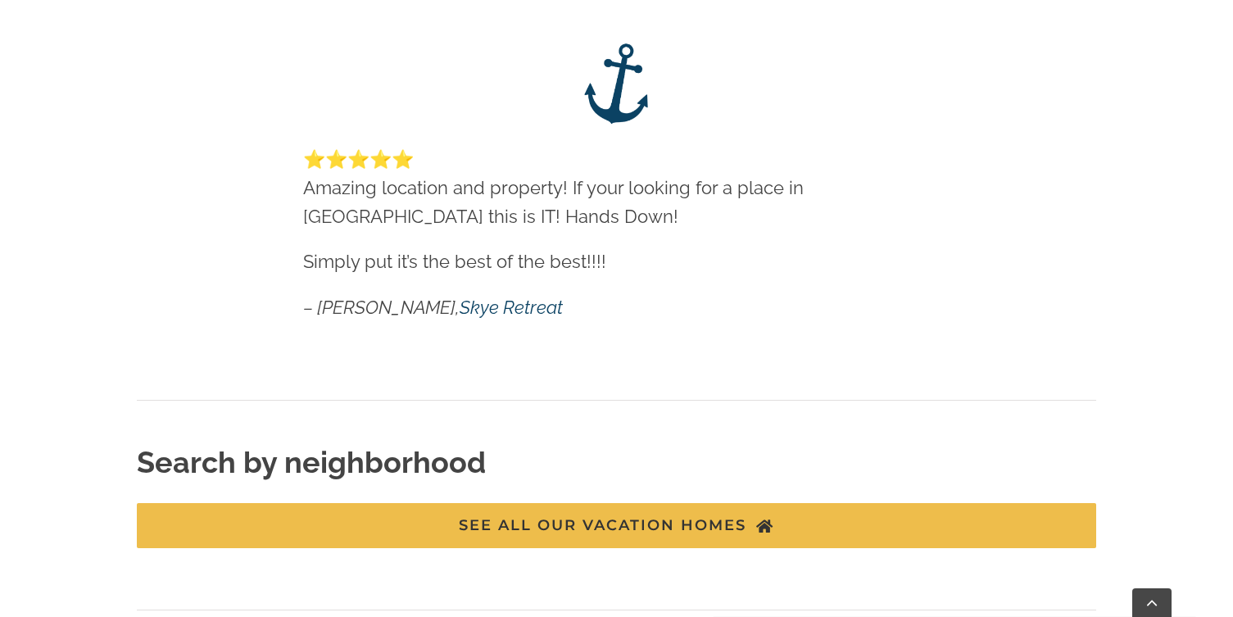
scroll to position [2756, 0]
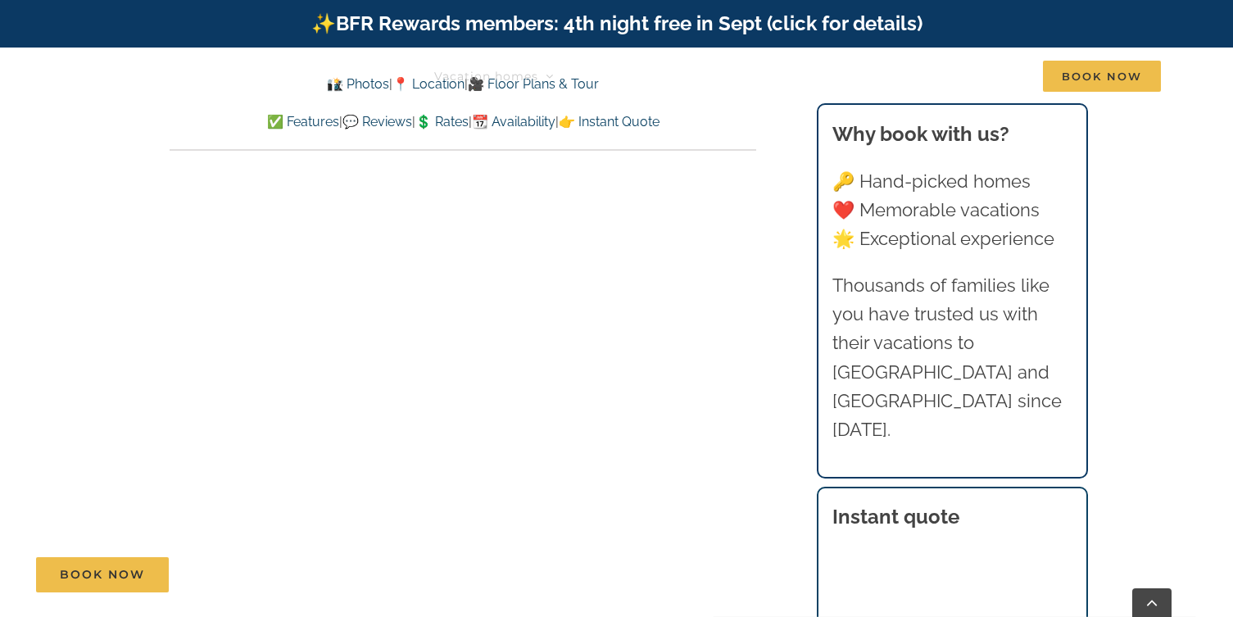
scroll to position [1048, 0]
